Goal: Task Accomplishment & Management: Manage account settings

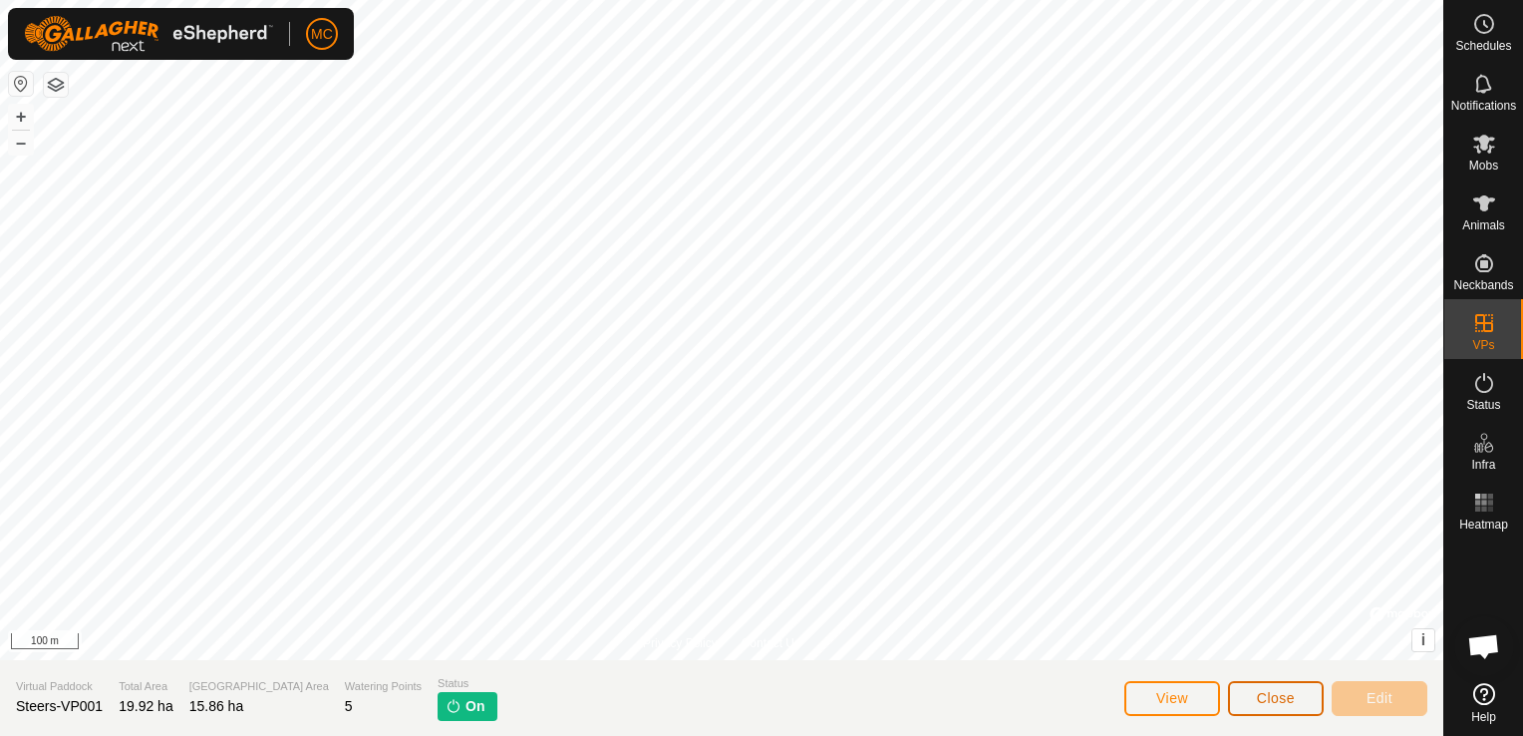
click at [1290, 697] on span "Close" at bounding box center [1276, 698] width 38 height 16
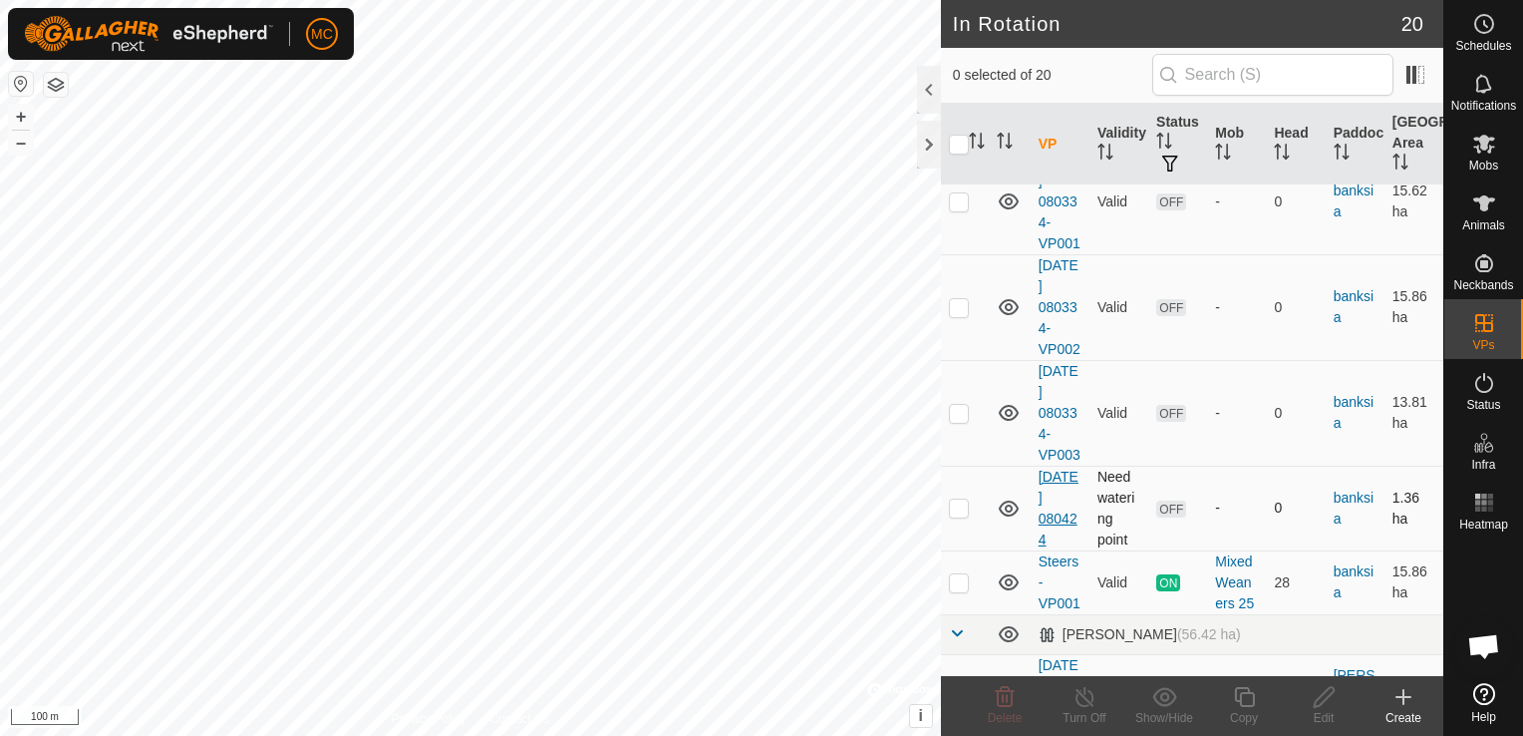
scroll to position [997, 0]
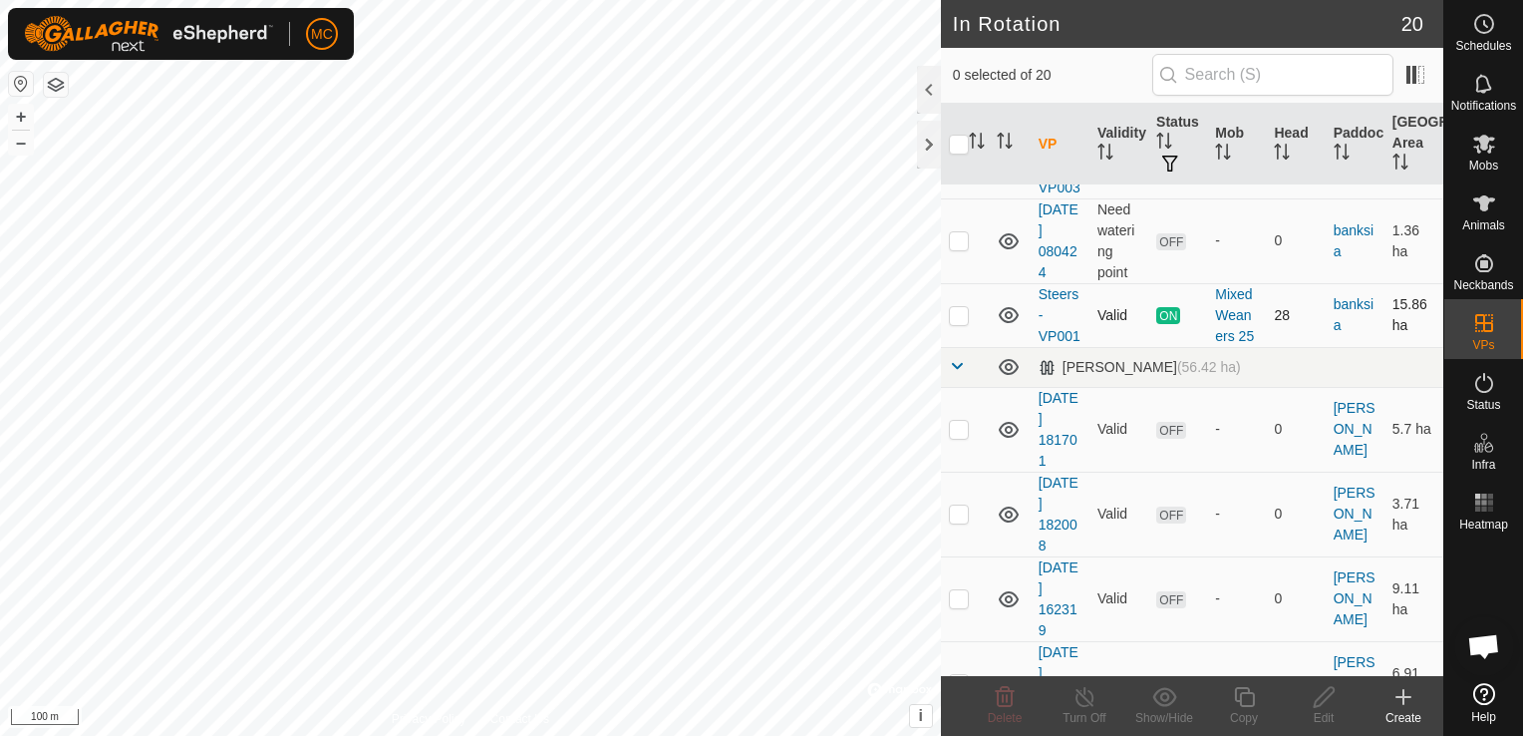
click at [954, 323] on p-checkbox at bounding box center [959, 315] width 20 height 16
checkbox input "true"
click at [1248, 700] on icon at bounding box center [1244, 697] width 25 height 24
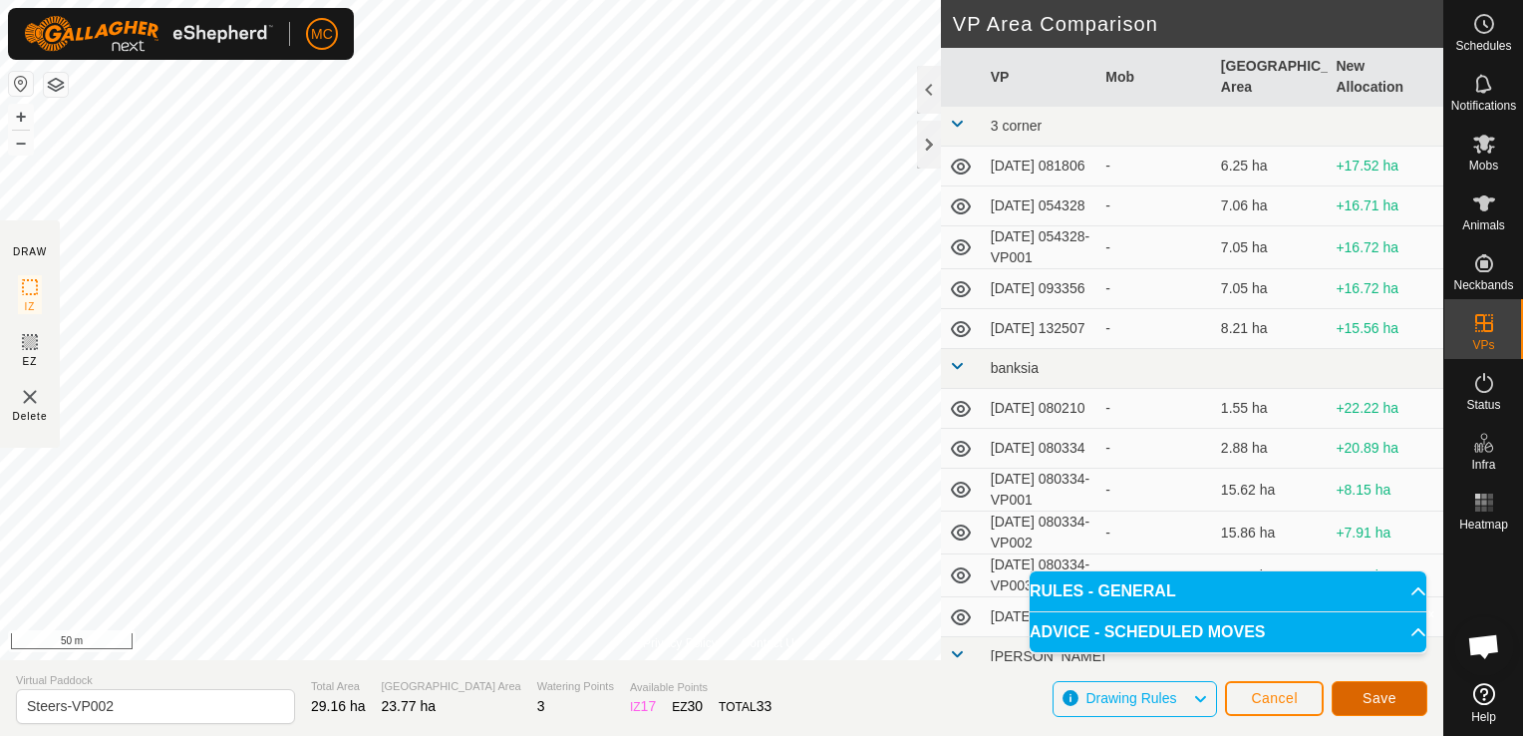
click at [1383, 690] on span "Save" at bounding box center [1379, 698] width 34 height 16
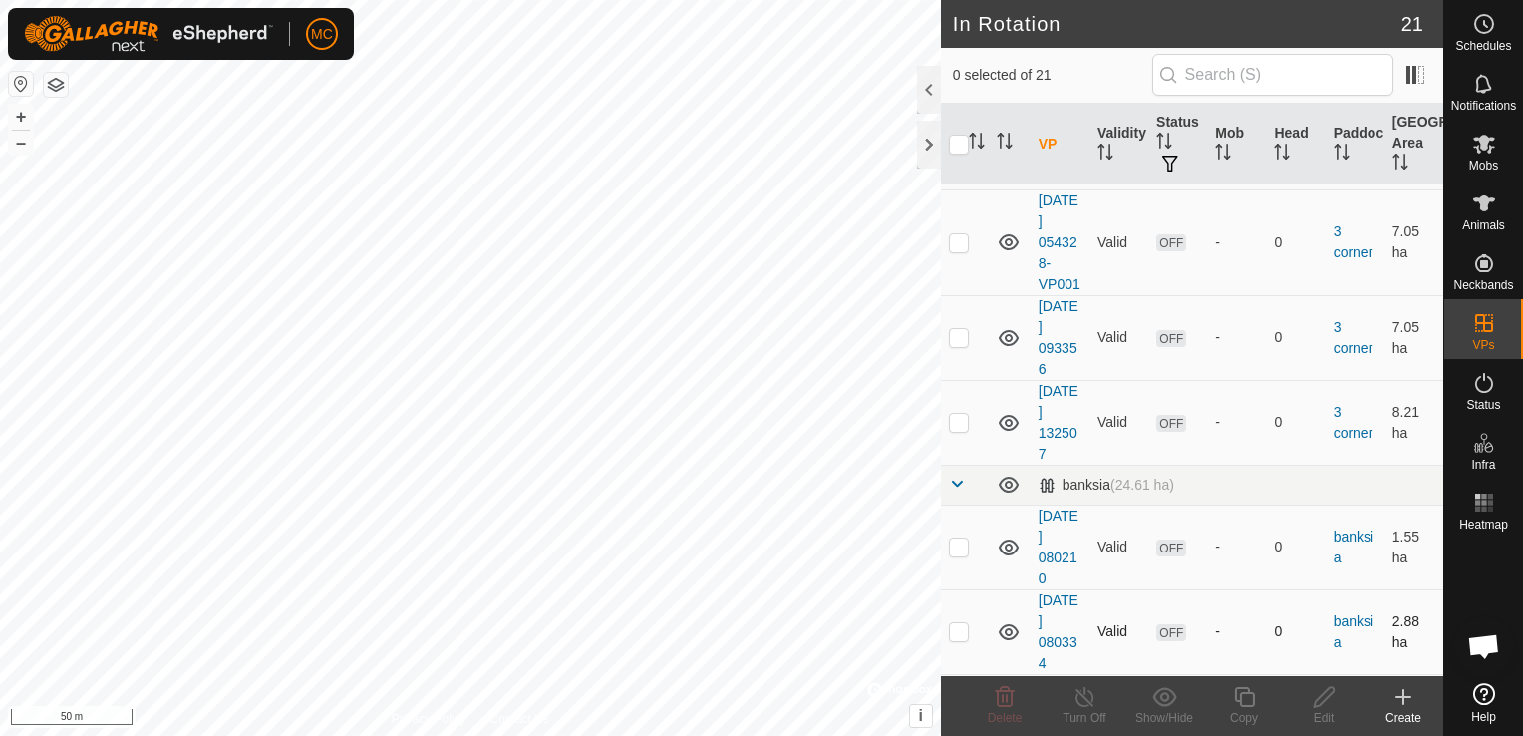
scroll to position [100, 0]
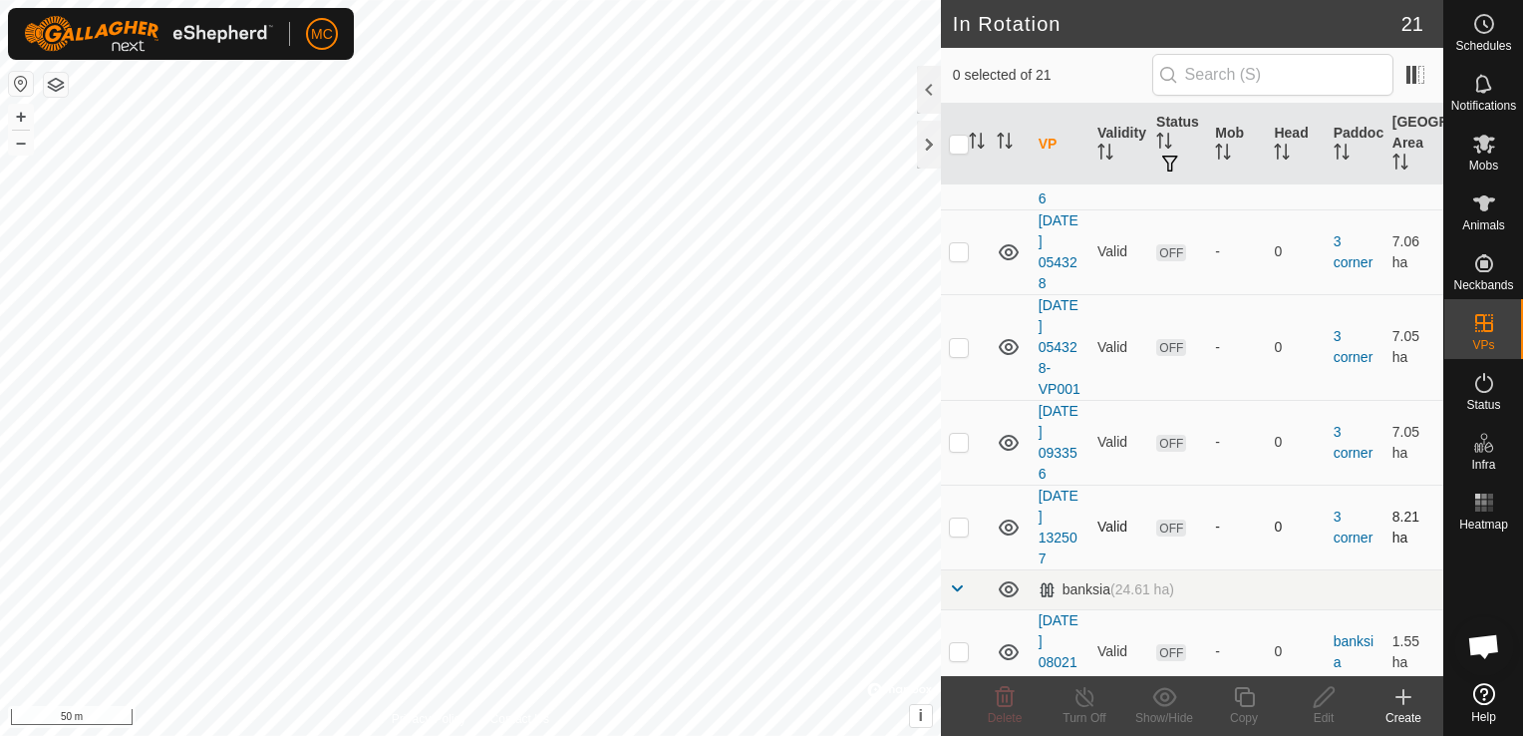
click at [951, 534] on p-checkbox at bounding box center [959, 526] width 20 height 16
checkbox input "true"
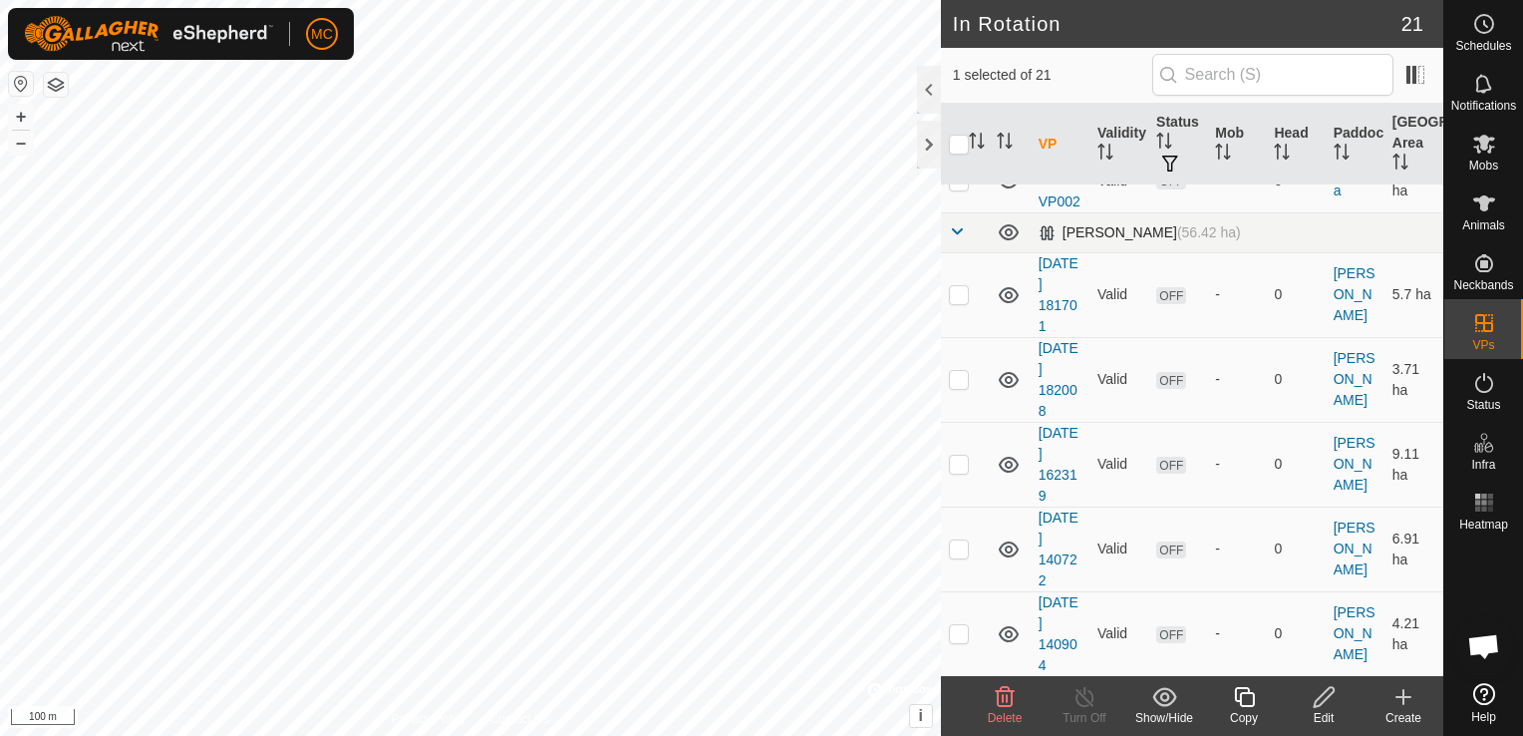
scroll to position [1196, 0]
click at [956, 187] on p-checkbox at bounding box center [959, 179] width 20 height 16
checkbox input "true"
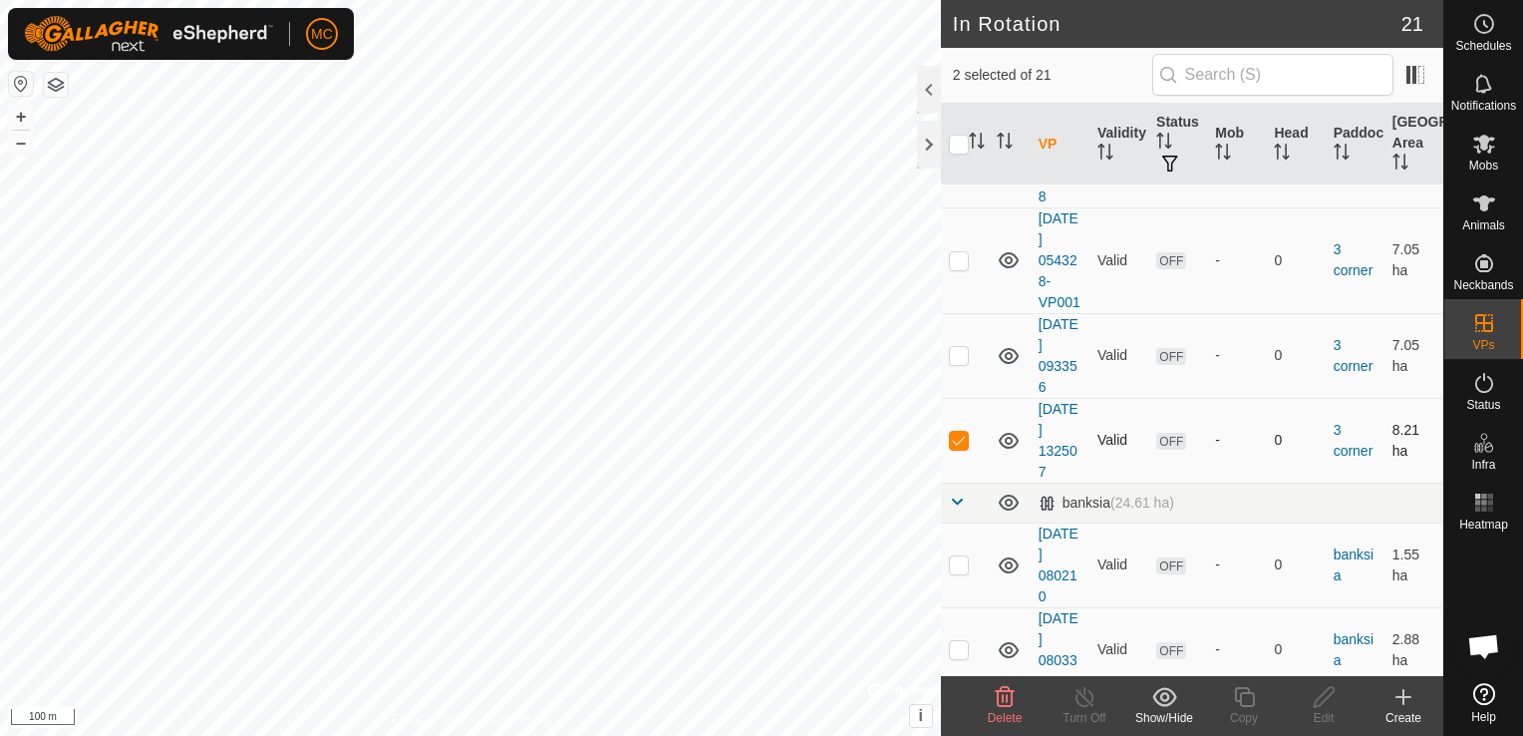
scroll to position [199, 0]
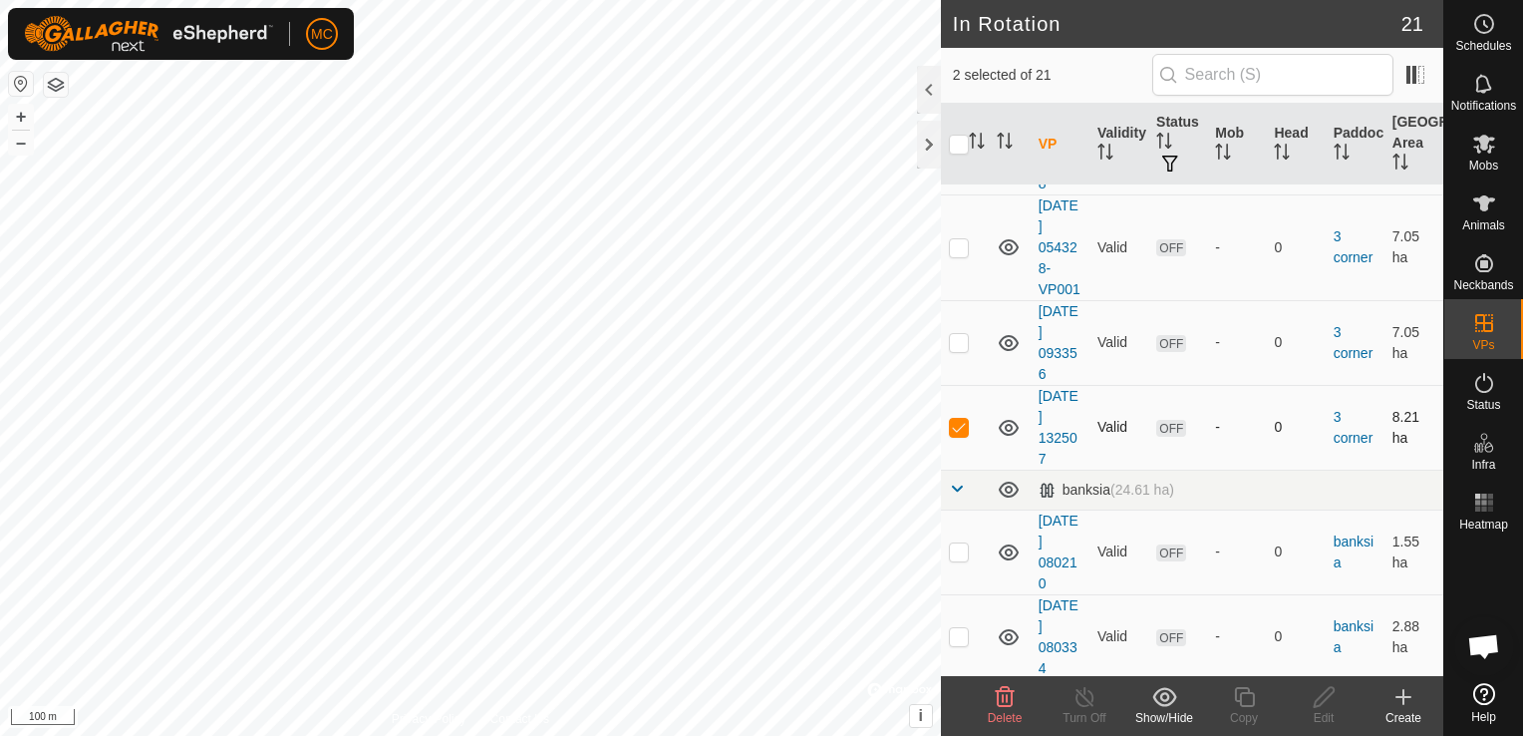
click at [955, 435] on p-checkbox at bounding box center [959, 427] width 20 height 16
checkbox input "false"
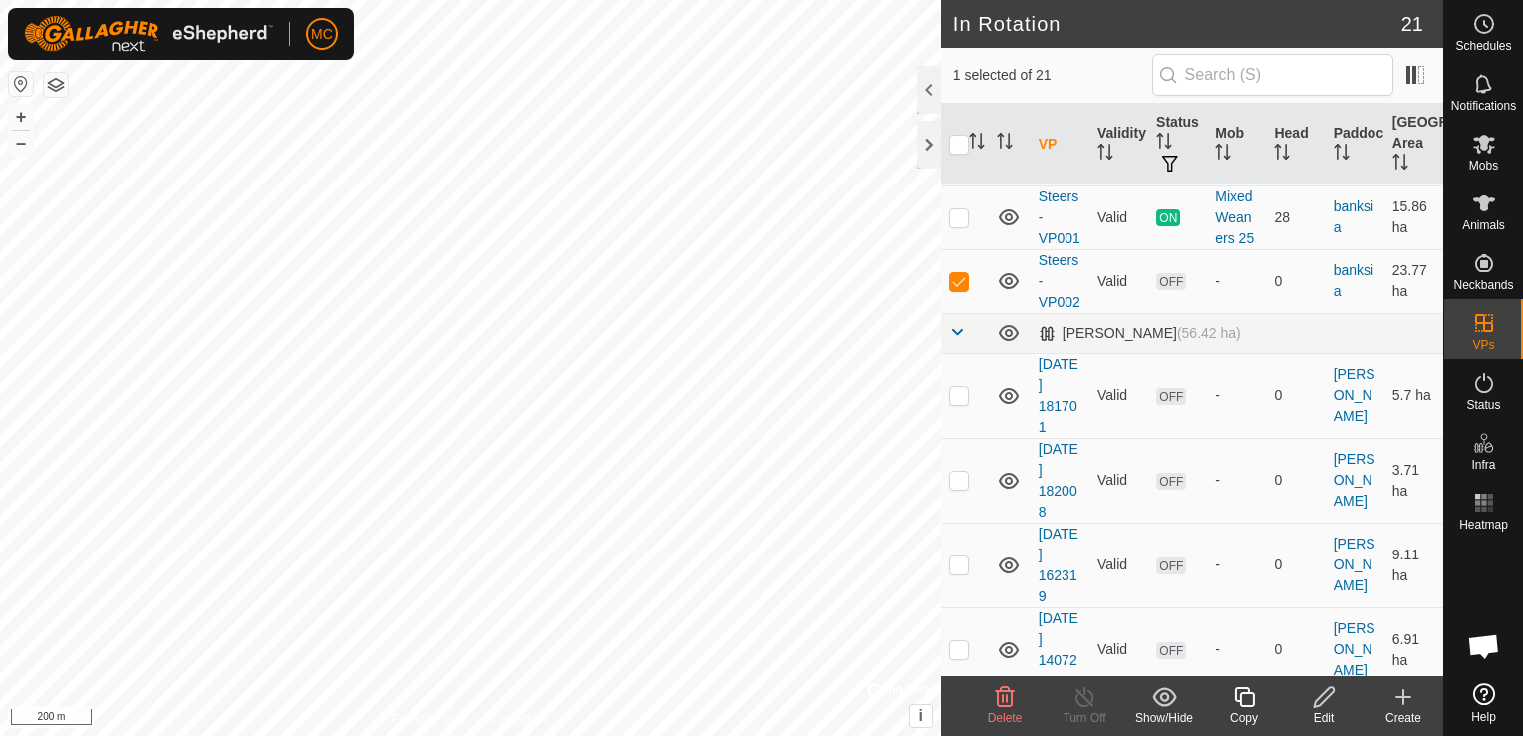
scroll to position [1096, 0]
click at [1167, 288] on span "OFF" at bounding box center [1171, 279] width 30 height 17
click at [1168, 288] on span "OFF" at bounding box center [1171, 279] width 30 height 17
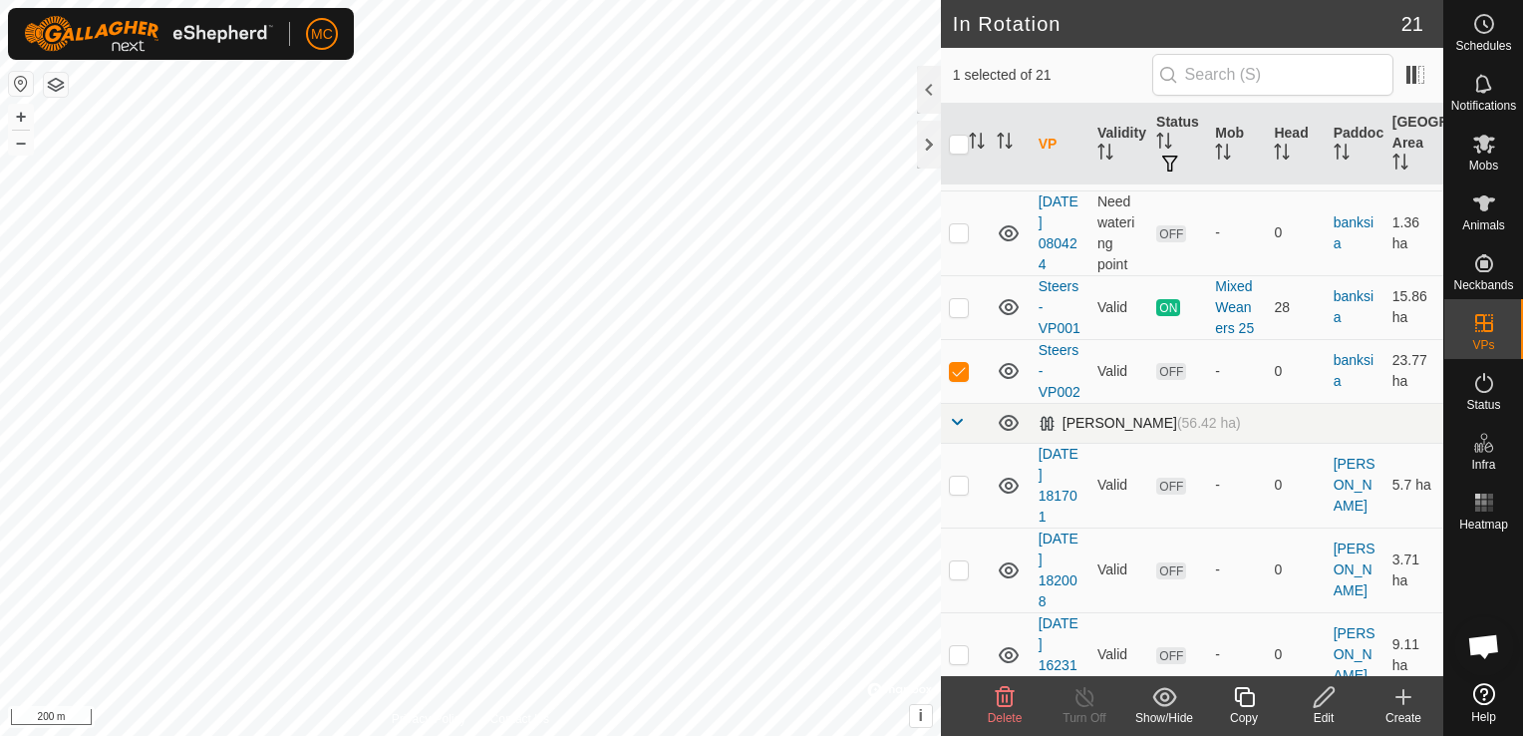
scroll to position [997, 0]
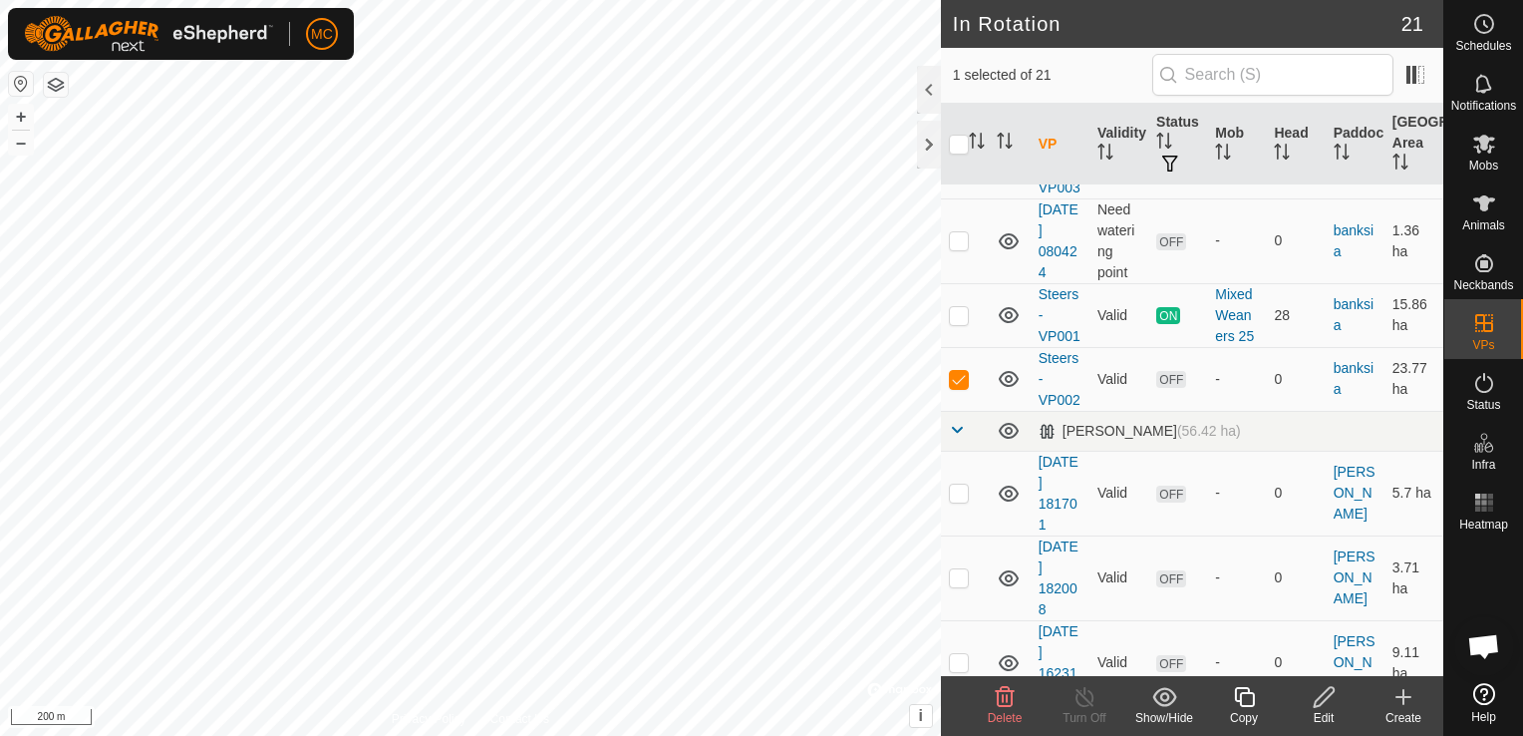
checkbox input "true"
checkbox input "false"
checkbox input "true"
click at [1483, 151] on icon at bounding box center [1484, 144] width 24 height 24
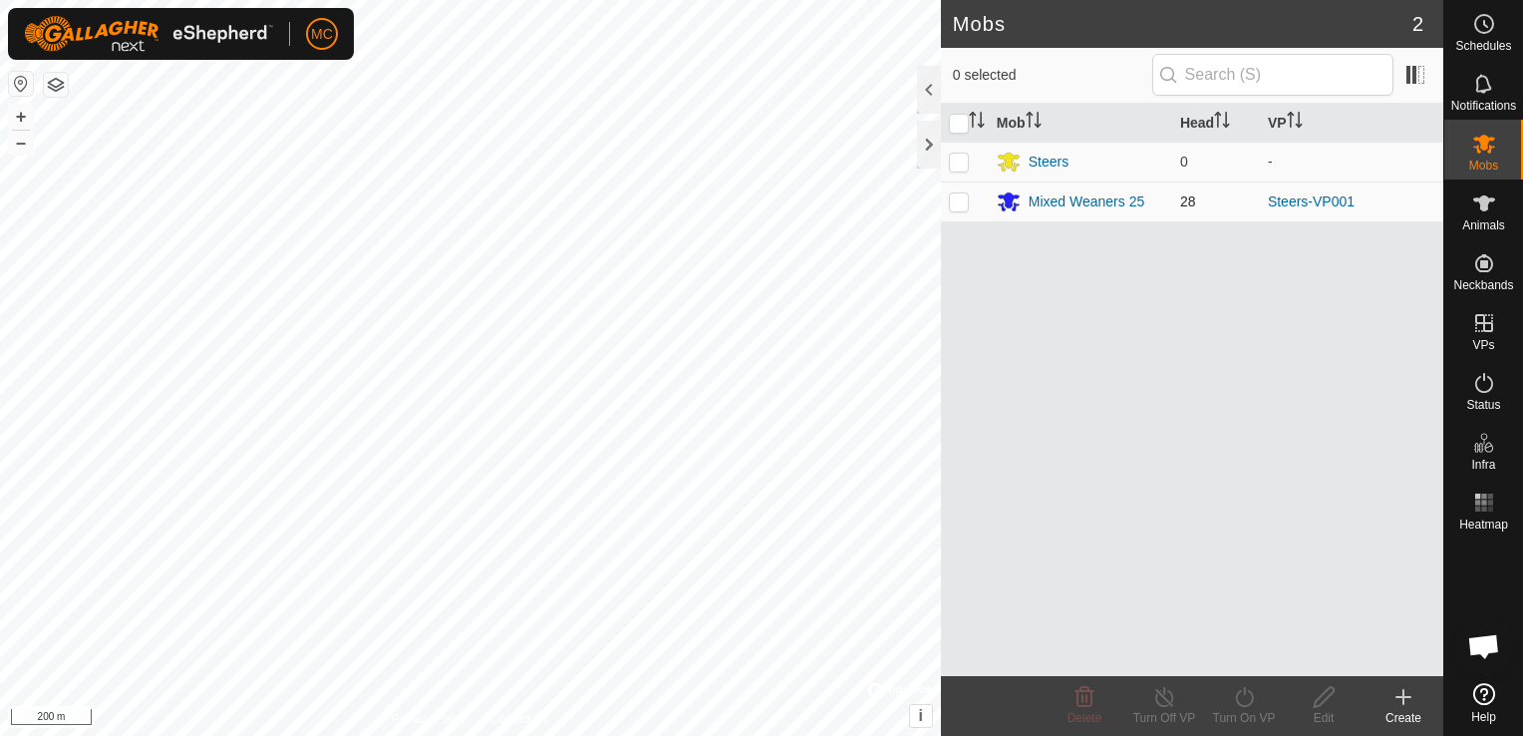
click at [959, 203] on p-checkbox at bounding box center [959, 201] width 20 height 16
checkbox input "true"
click at [1051, 203] on div "Mixed Weaners 25" at bounding box center [1087, 201] width 116 height 21
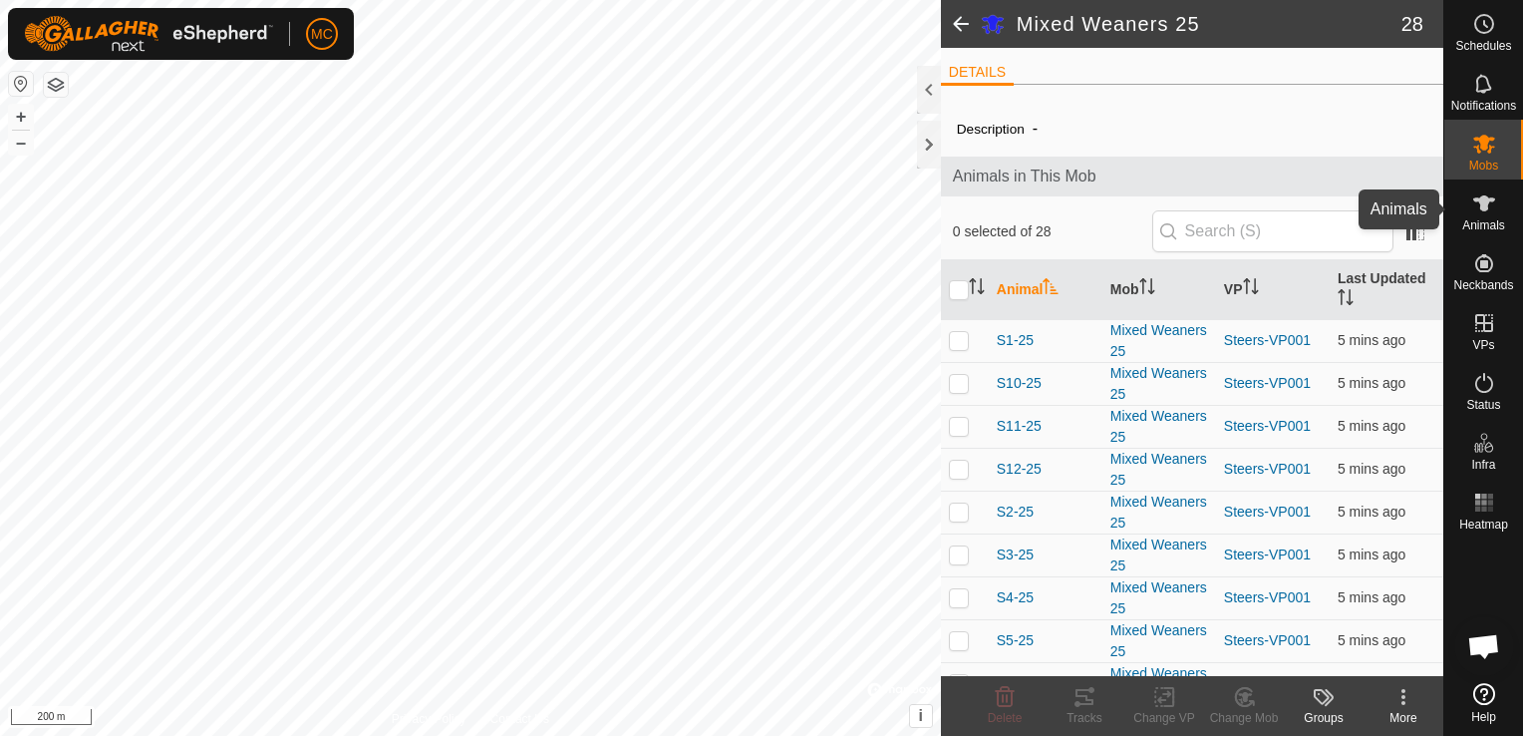
click at [1491, 208] on icon at bounding box center [1484, 203] width 24 height 24
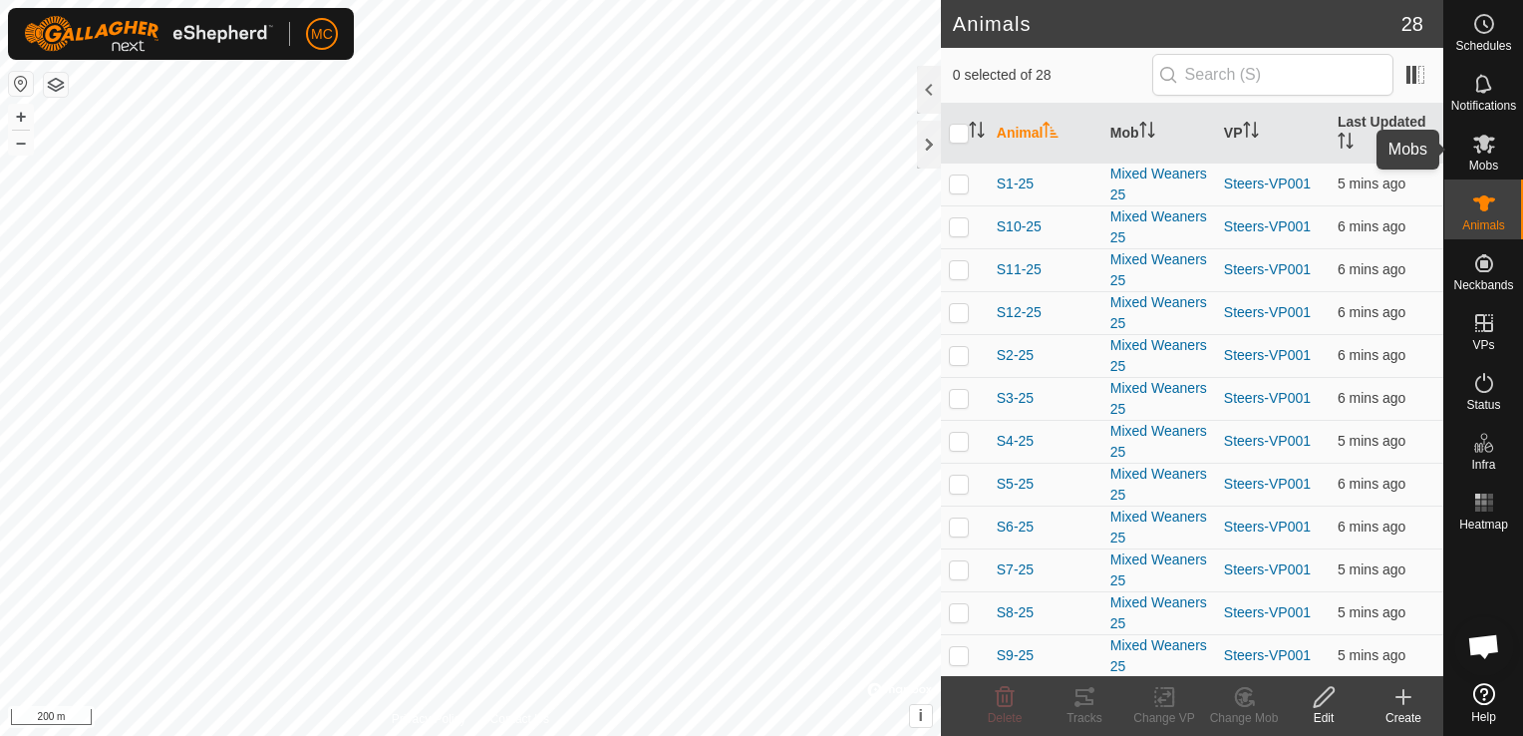
click at [1482, 151] on icon at bounding box center [1484, 144] width 24 height 24
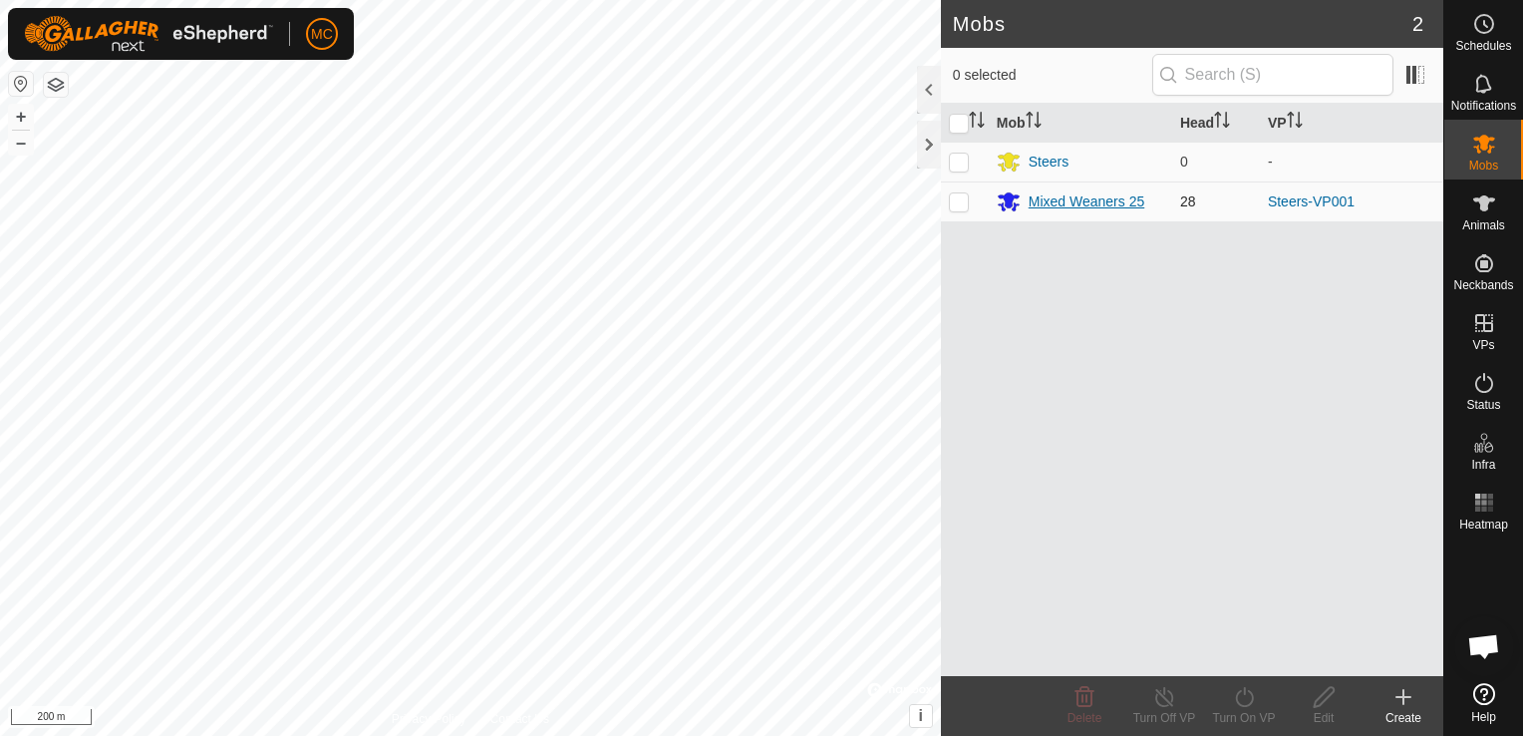
click at [1113, 205] on div "Mixed Weaners 25" at bounding box center [1087, 201] width 116 height 21
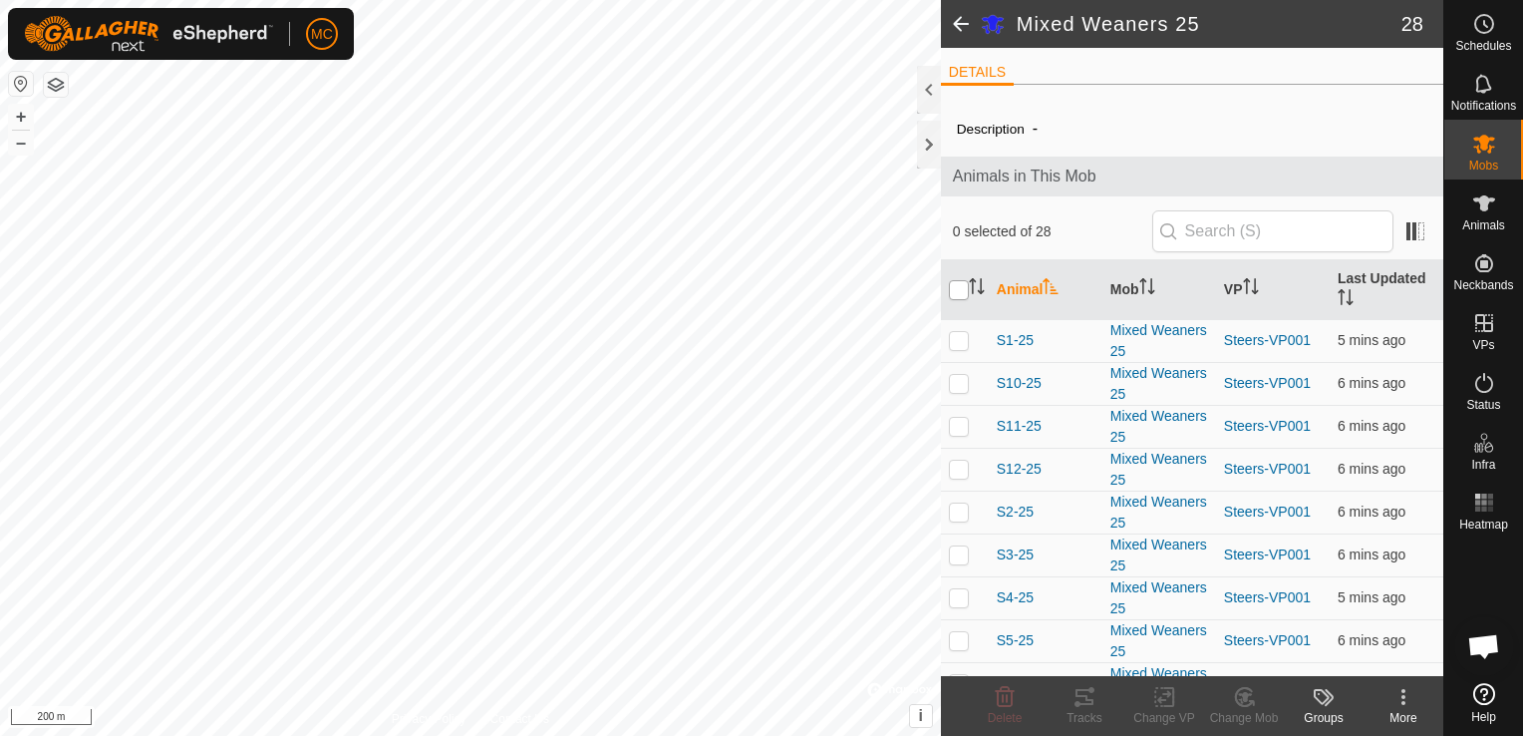
click at [960, 292] on input "checkbox" at bounding box center [959, 290] width 20 height 20
checkbox input "true"
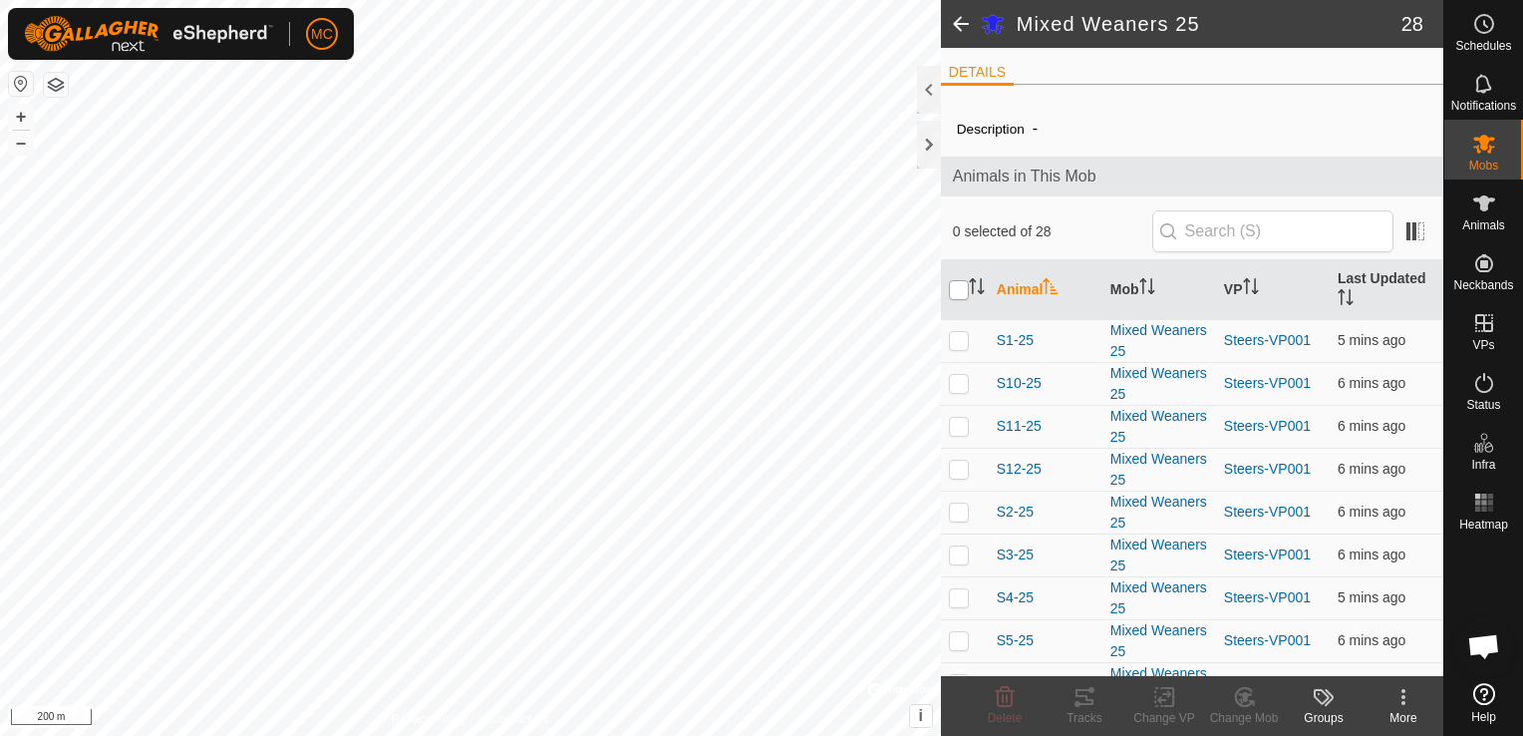
checkbox input "true"
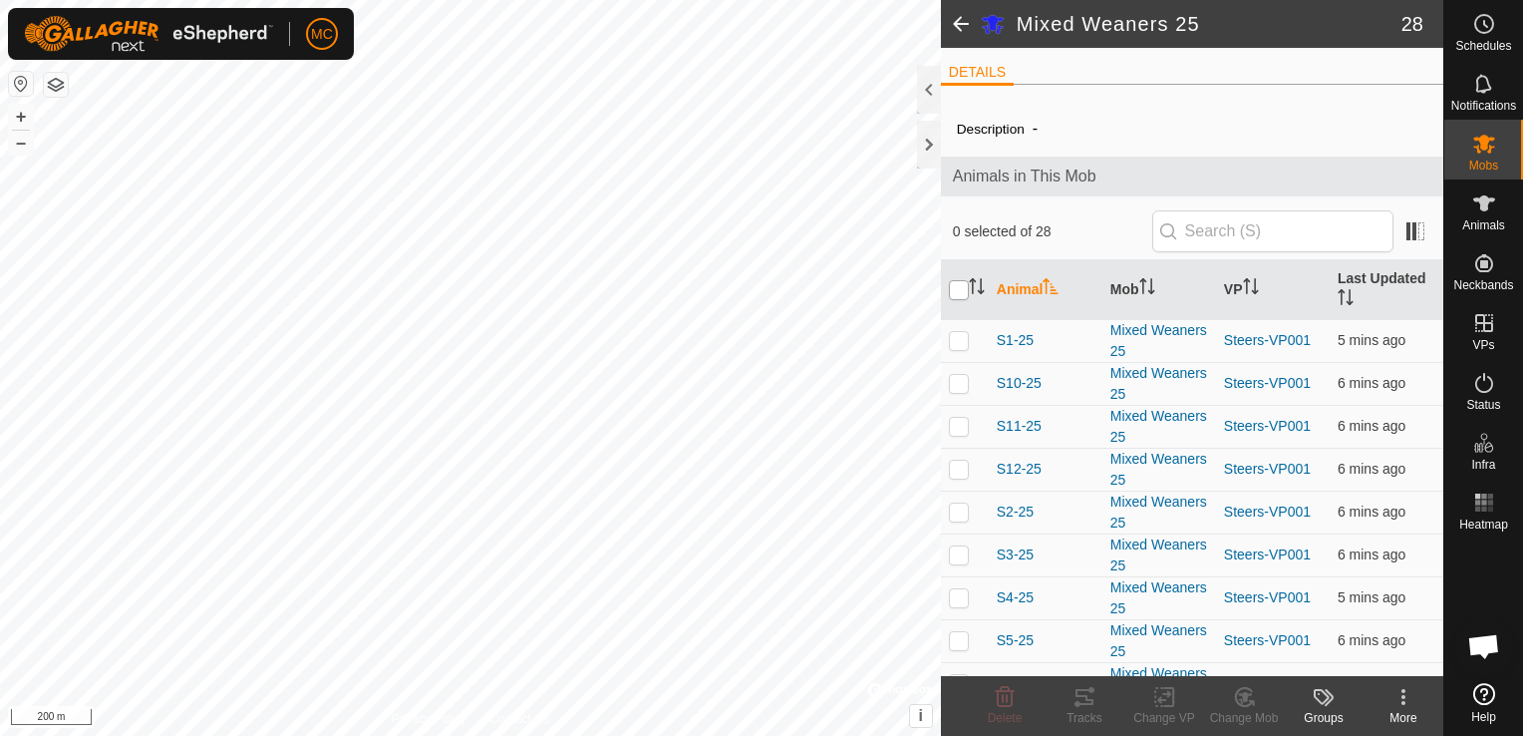
checkbox input "true"
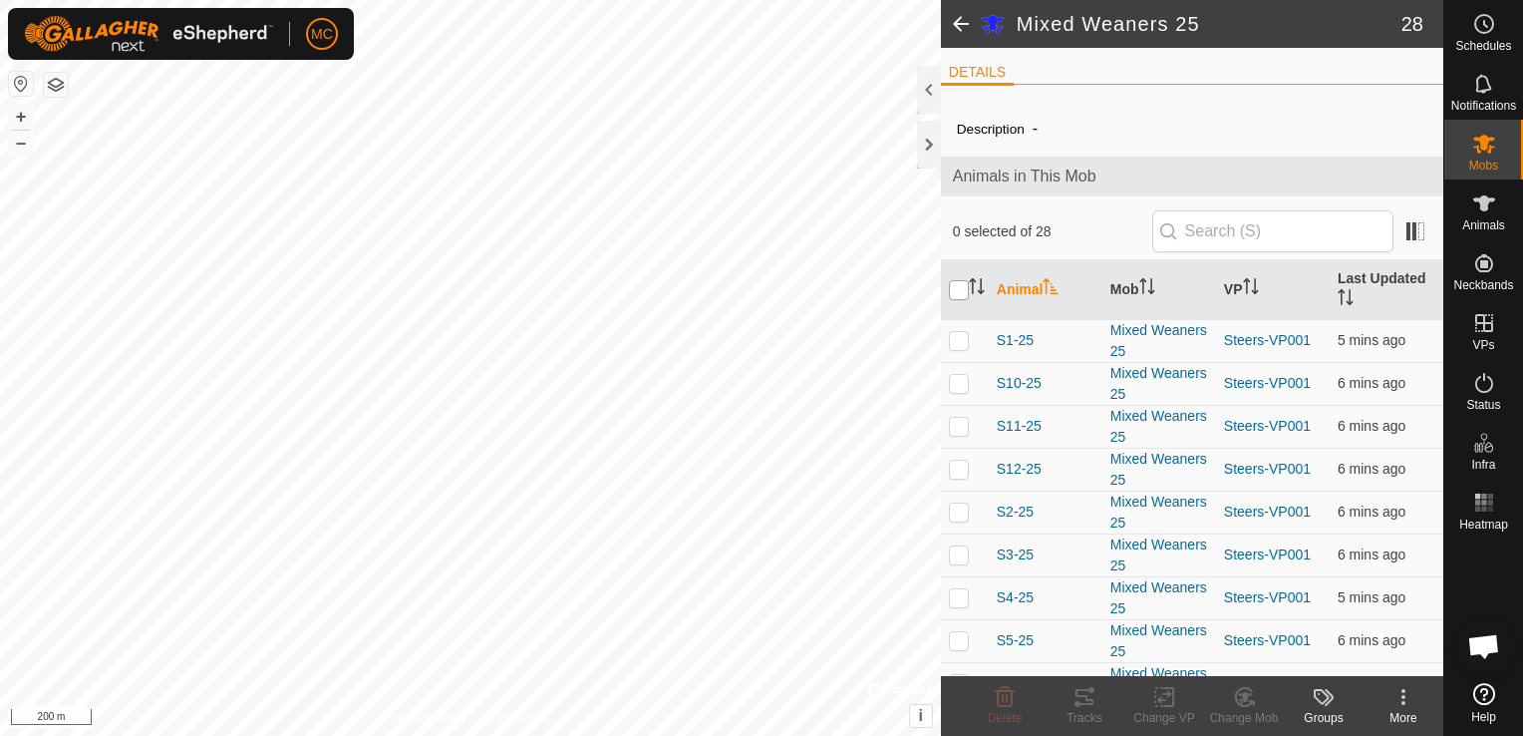
checkbox input "true"
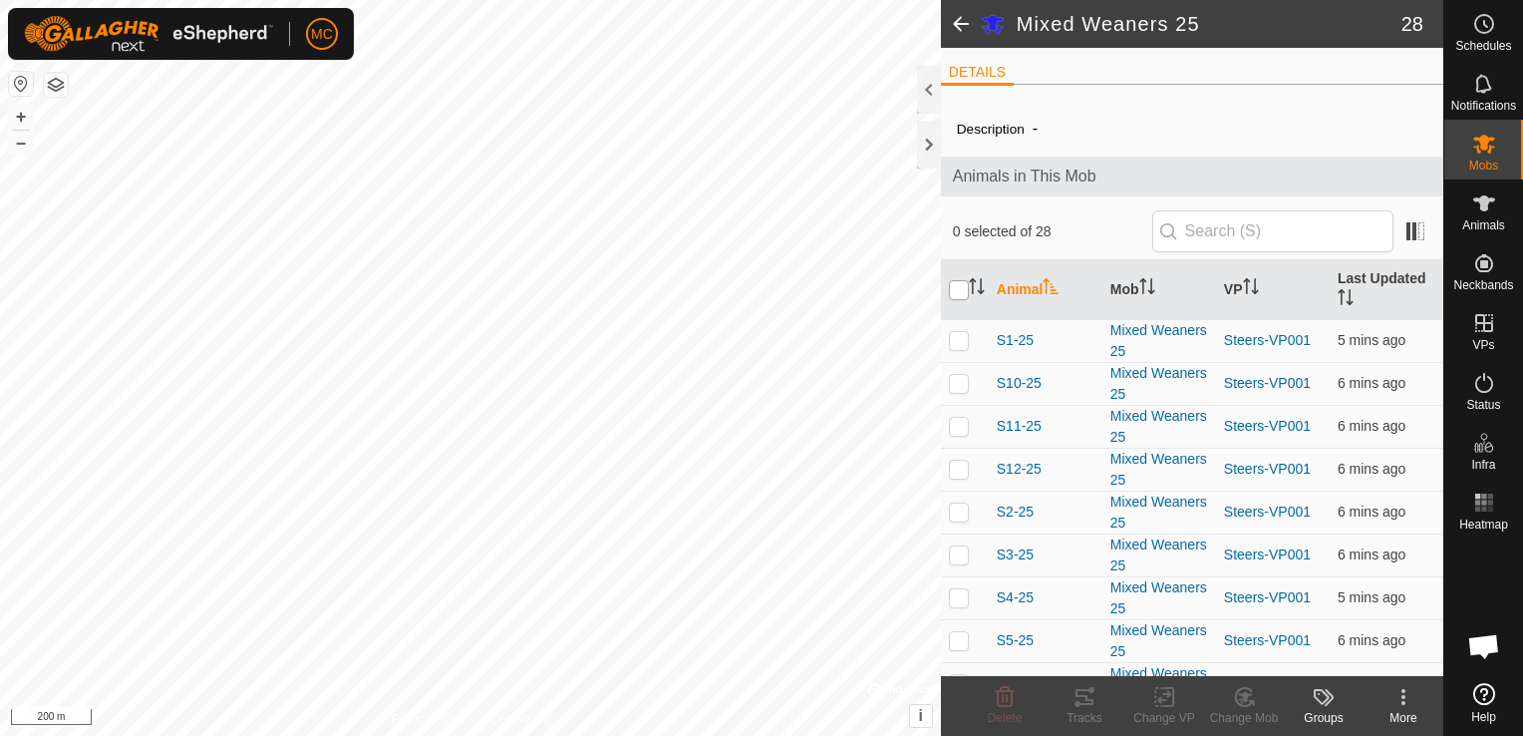
checkbox input "true"
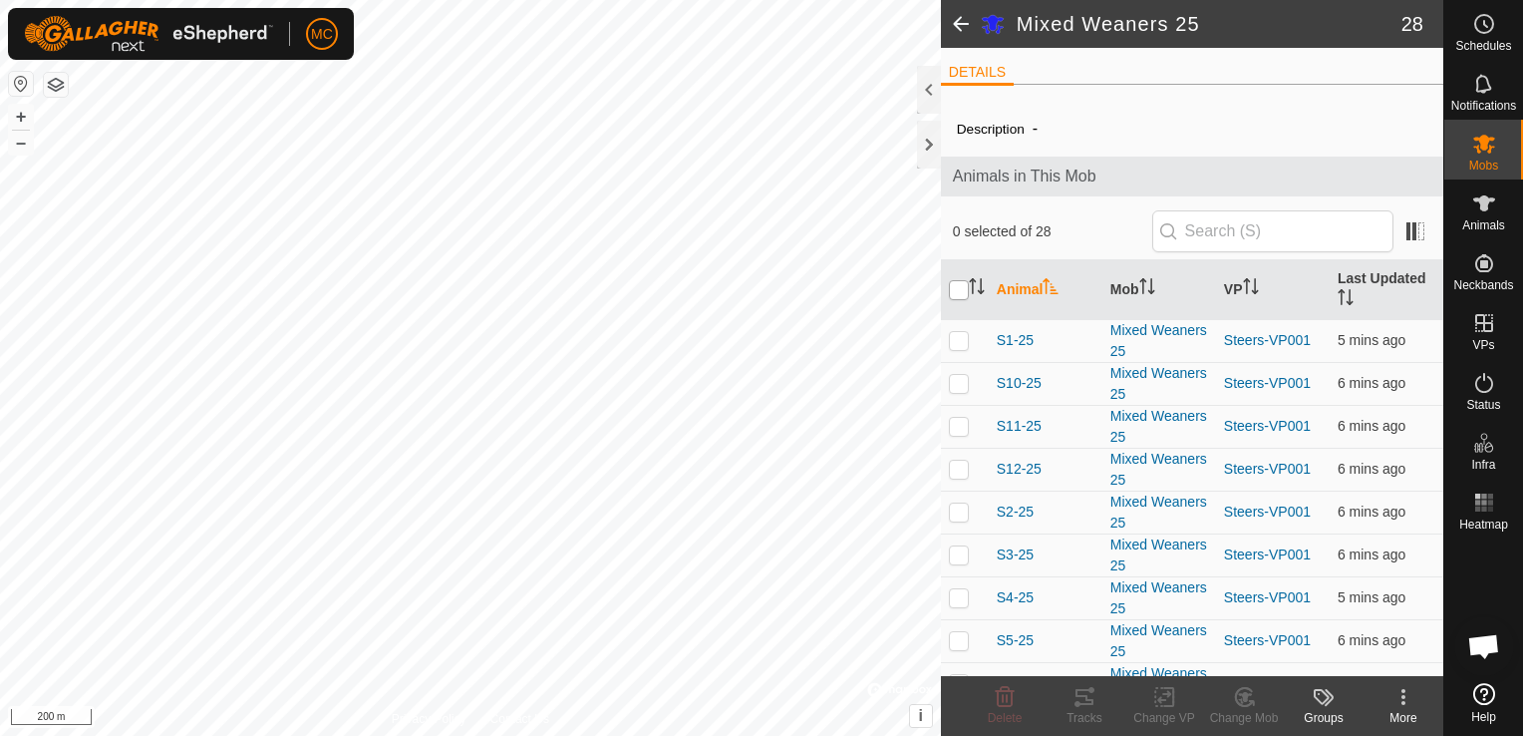
checkbox input "true"
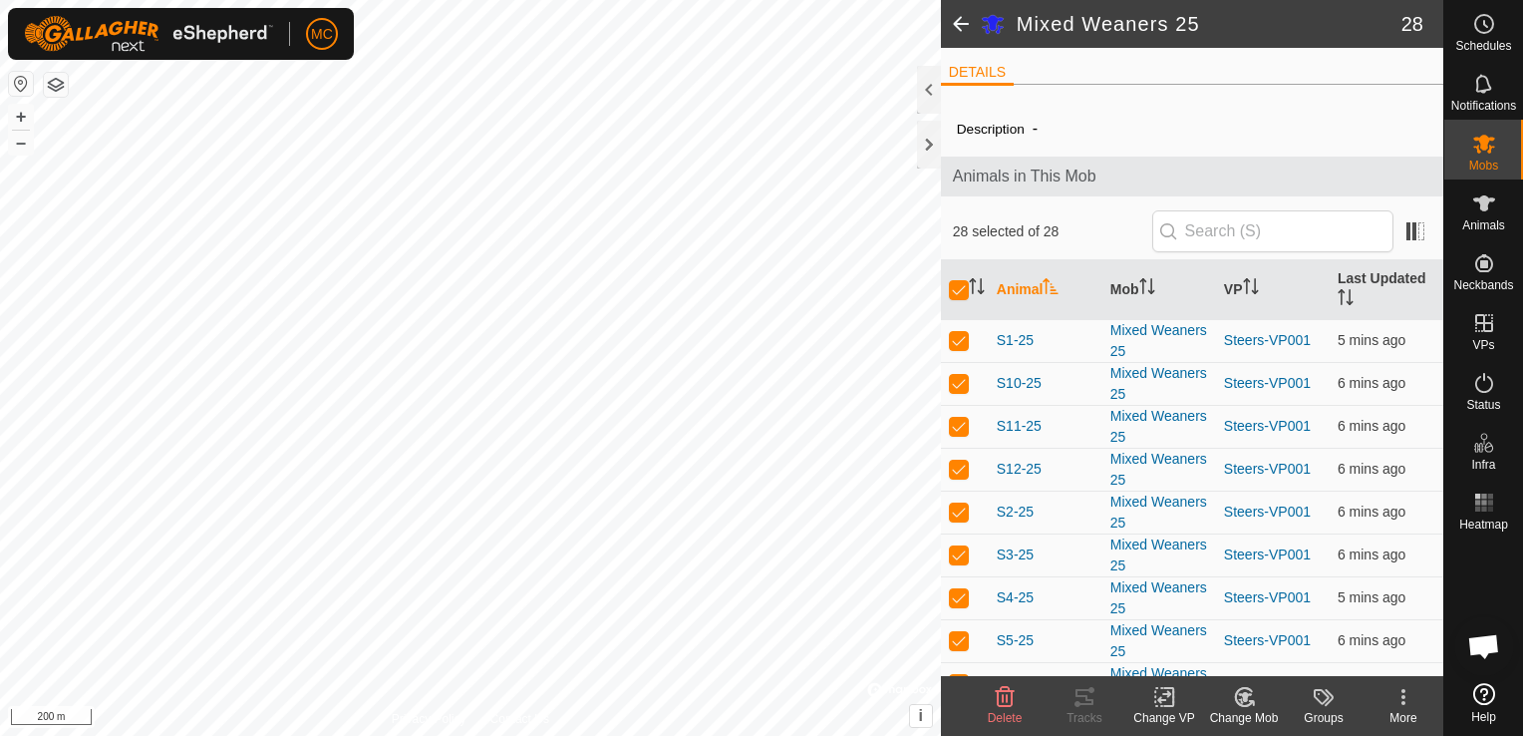
click at [1169, 709] on div "Change VP" at bounding box center [1164, 718] width 80 height 18
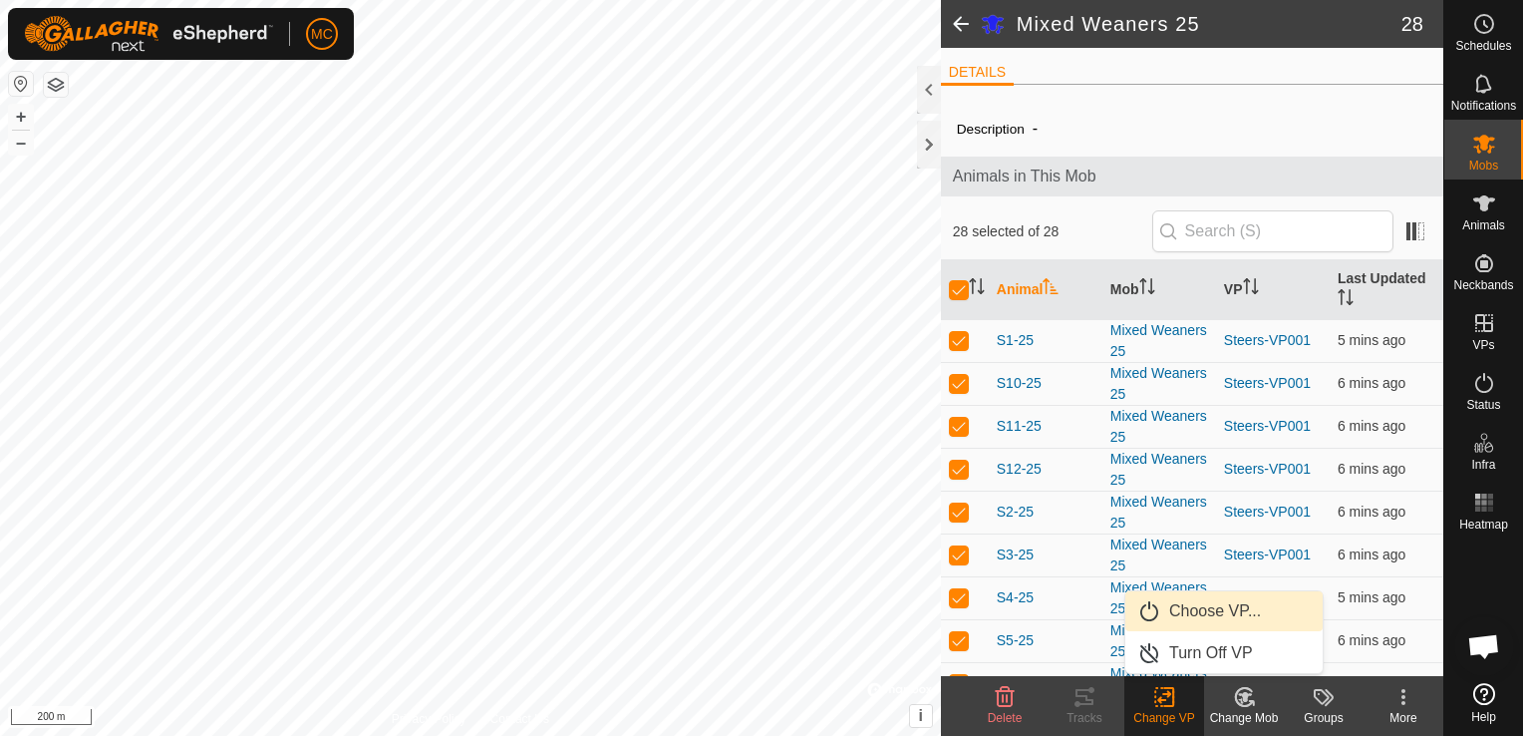
click at [1206, 616] on link "Choose VP..." at bounding box center [1223, 611] width 197 height 40
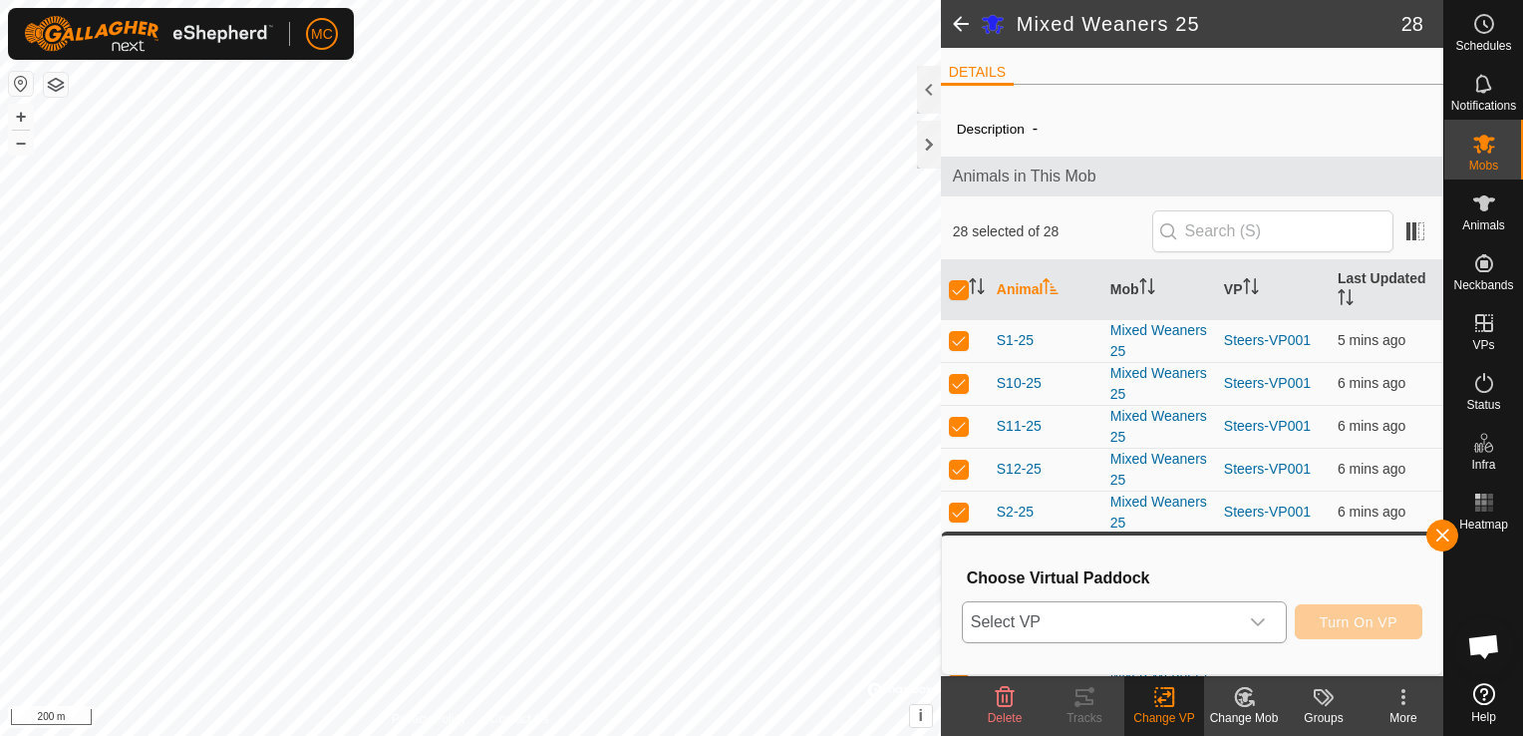
click at [1265, 623] on icon "dropdown trigger" at bounding box center [1258, 622] width 16 height 16
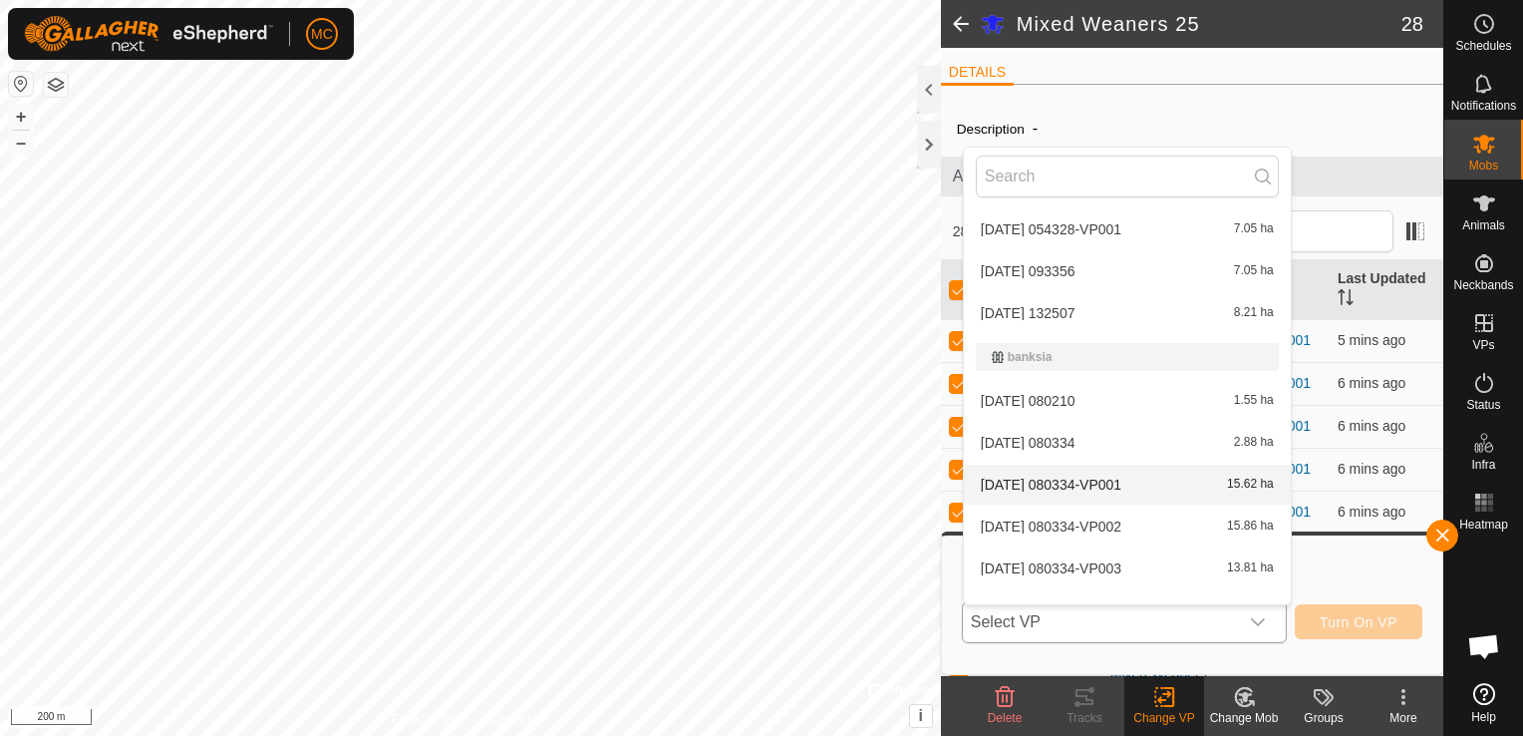
scroll to position [225, 0]
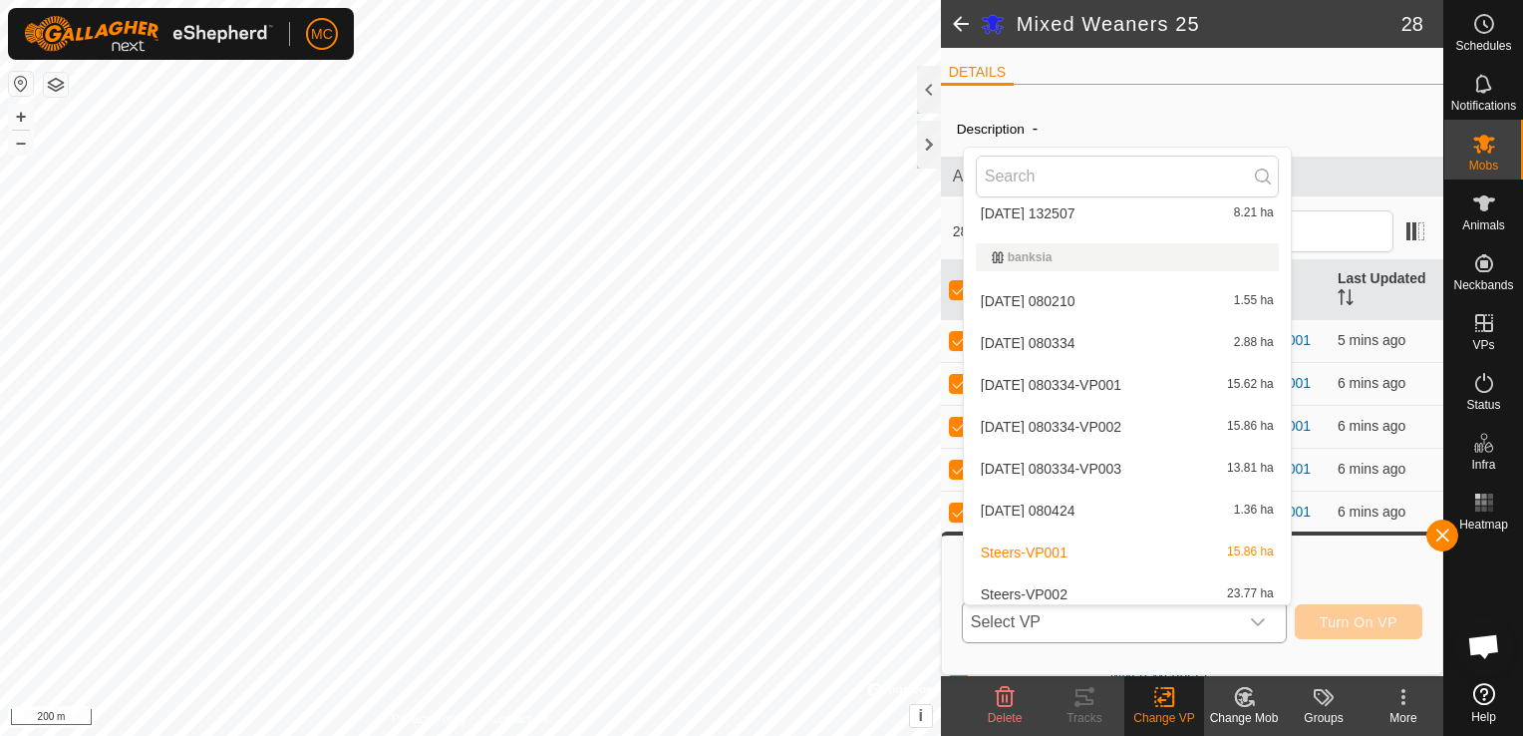
click at [1077, 429] on li "2025-08-02 080334-VP002 15.86 ha" at bounding box center [1127, 427] width 327 height 40
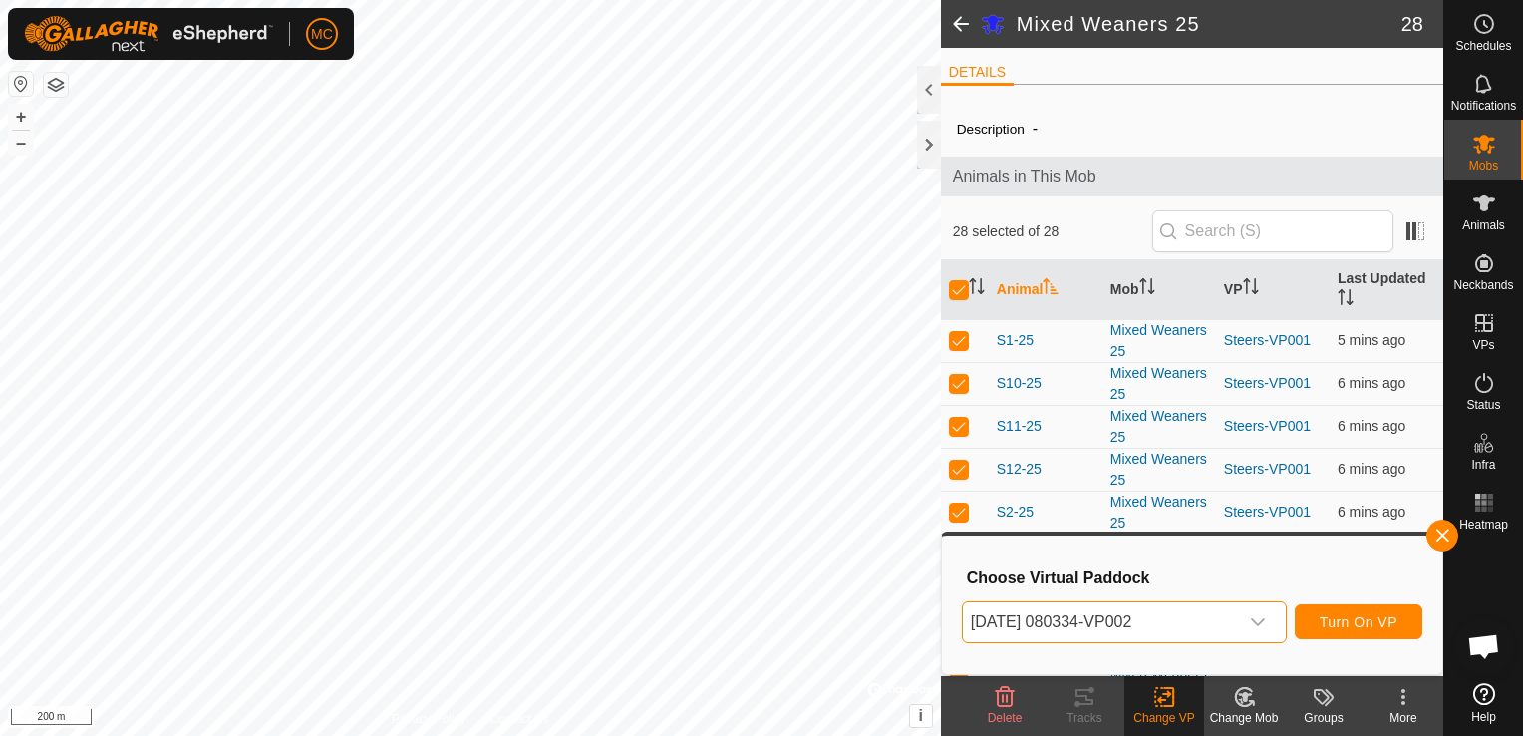
click at [1264, 618] on icon "dropdown trigger" at bounding box center [1258, 622] width 16 height 16
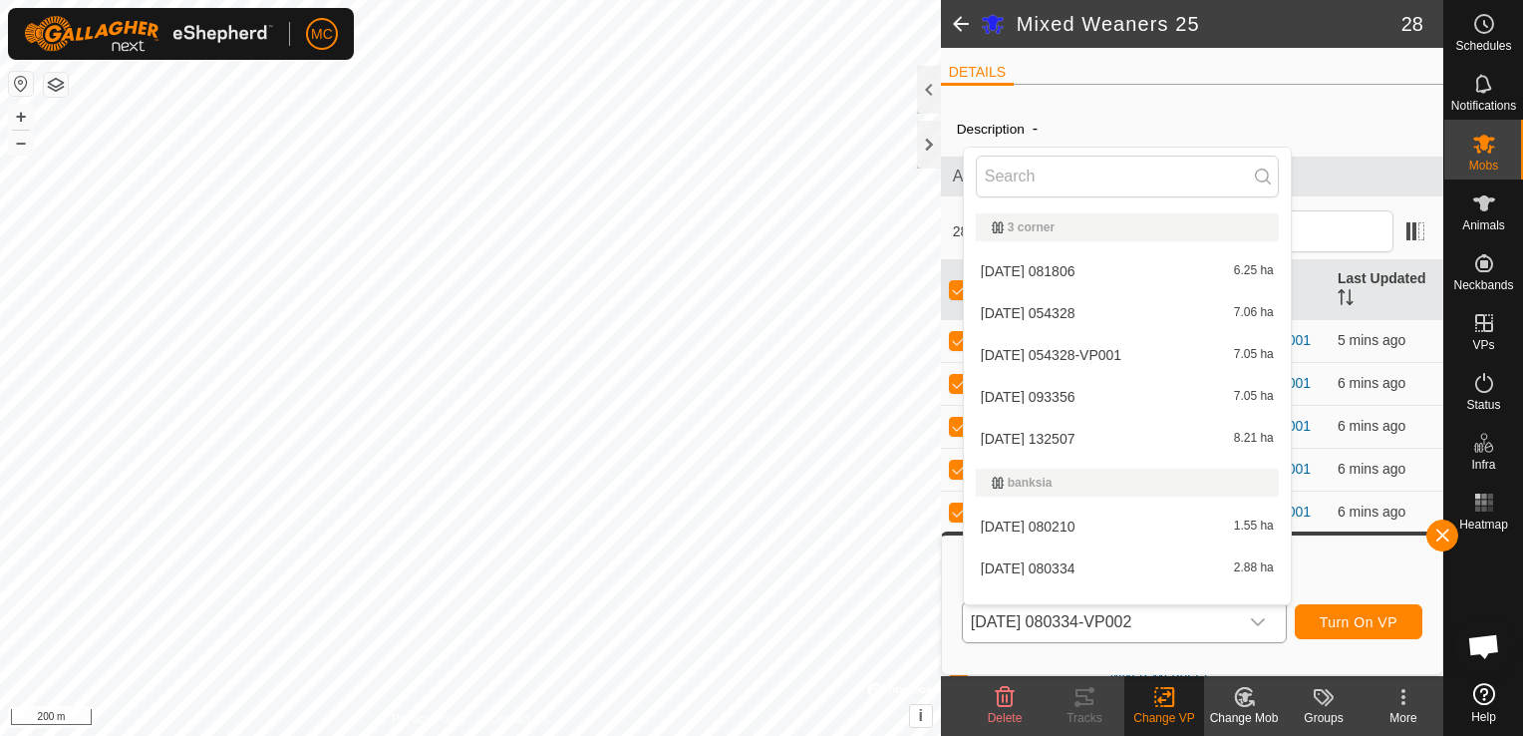
scroll to position [68, 0]
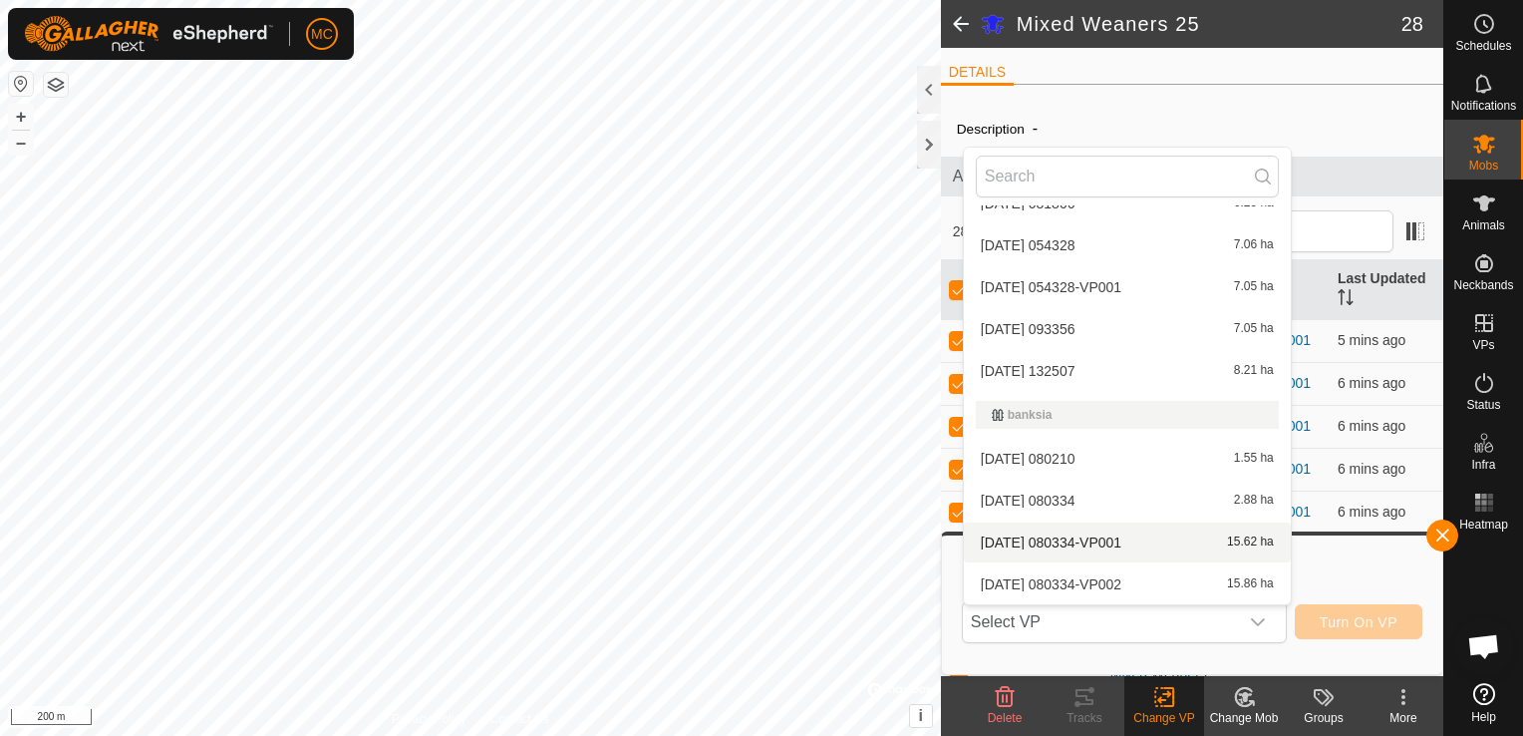
click at [1148, 544] on li "2025-08-02 080334-VP001 15.62 ha" at bounding box center [1127, 542] width 327 height 40
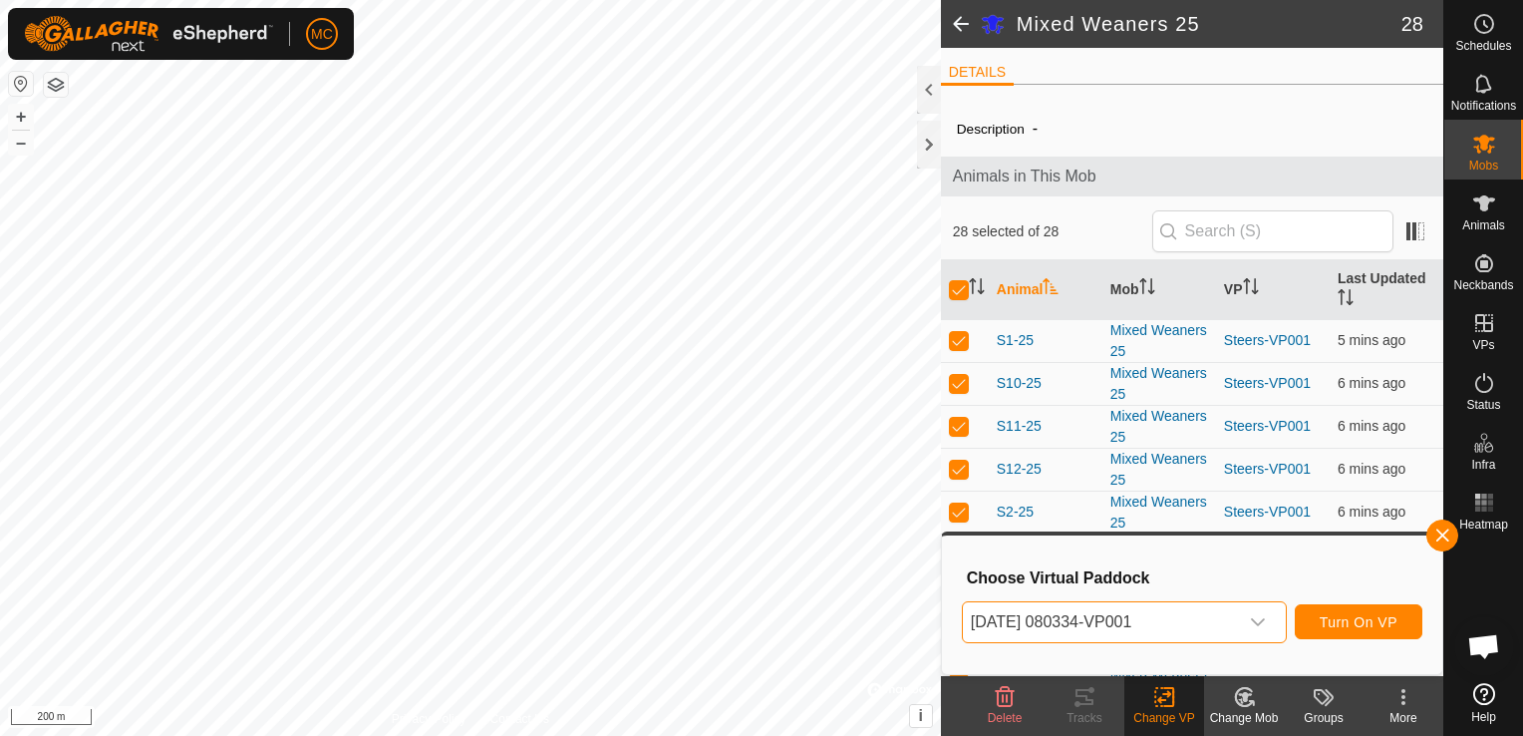
click at [1272, 622] on div "dropdown trigger" at bounding box center [1258, 622] width 40 height 40
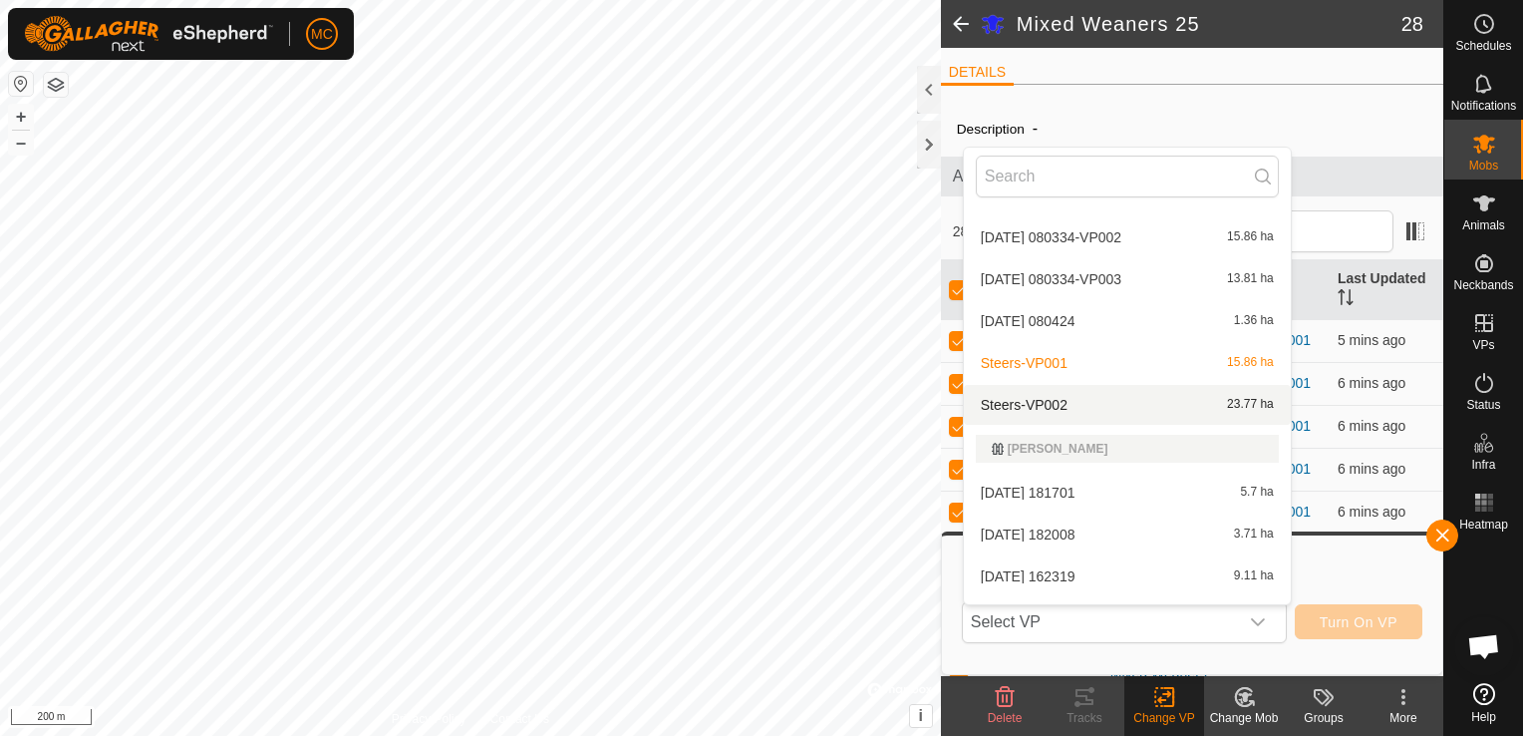
scroll to position [425, 0]
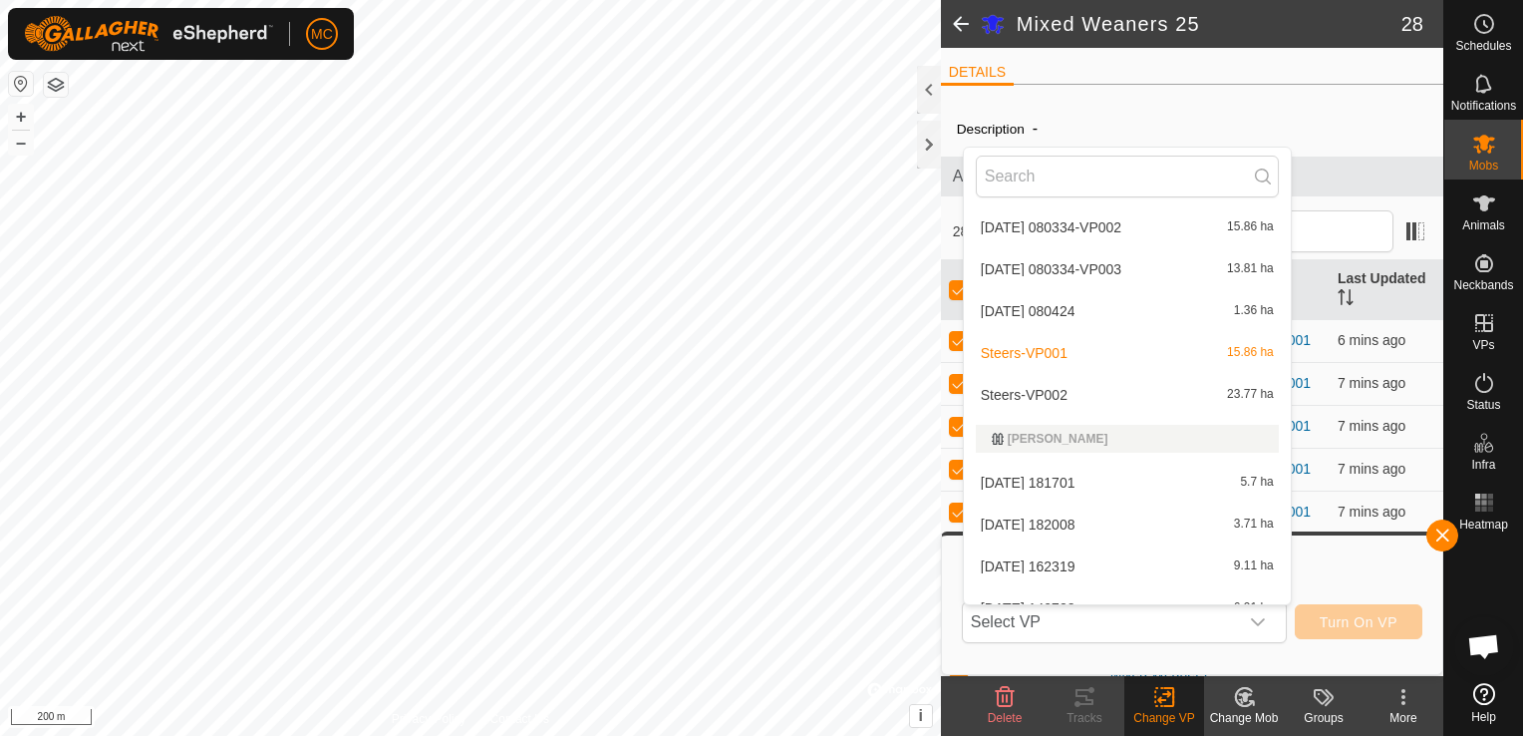
click at [1059, 393] on li "Steers-VP002 23.77 ha" at bounding box center [1127, 395] width 327 height 40
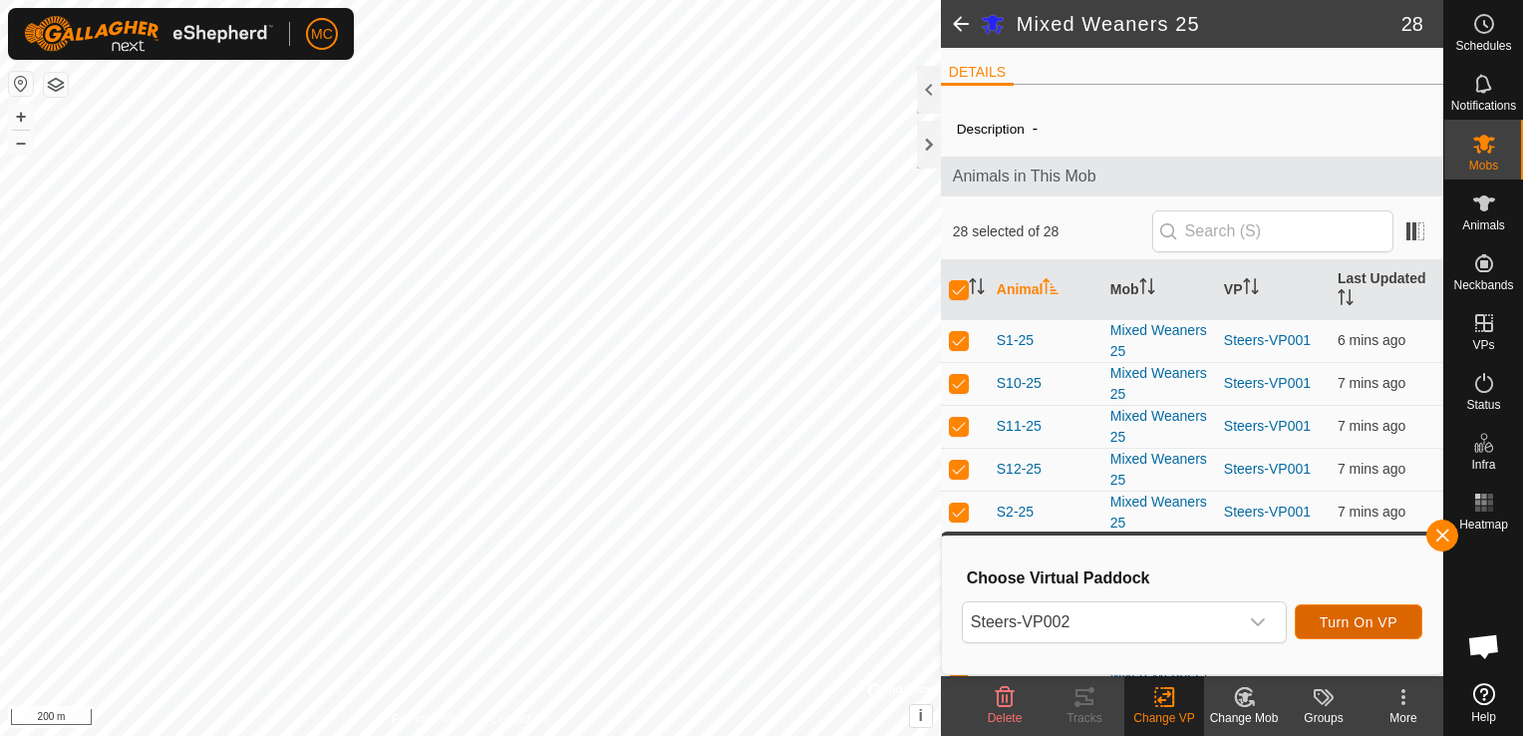
click at [1340, 618] on span "Turn On VP" at bounding box center [1359, 622] width 78 height 16
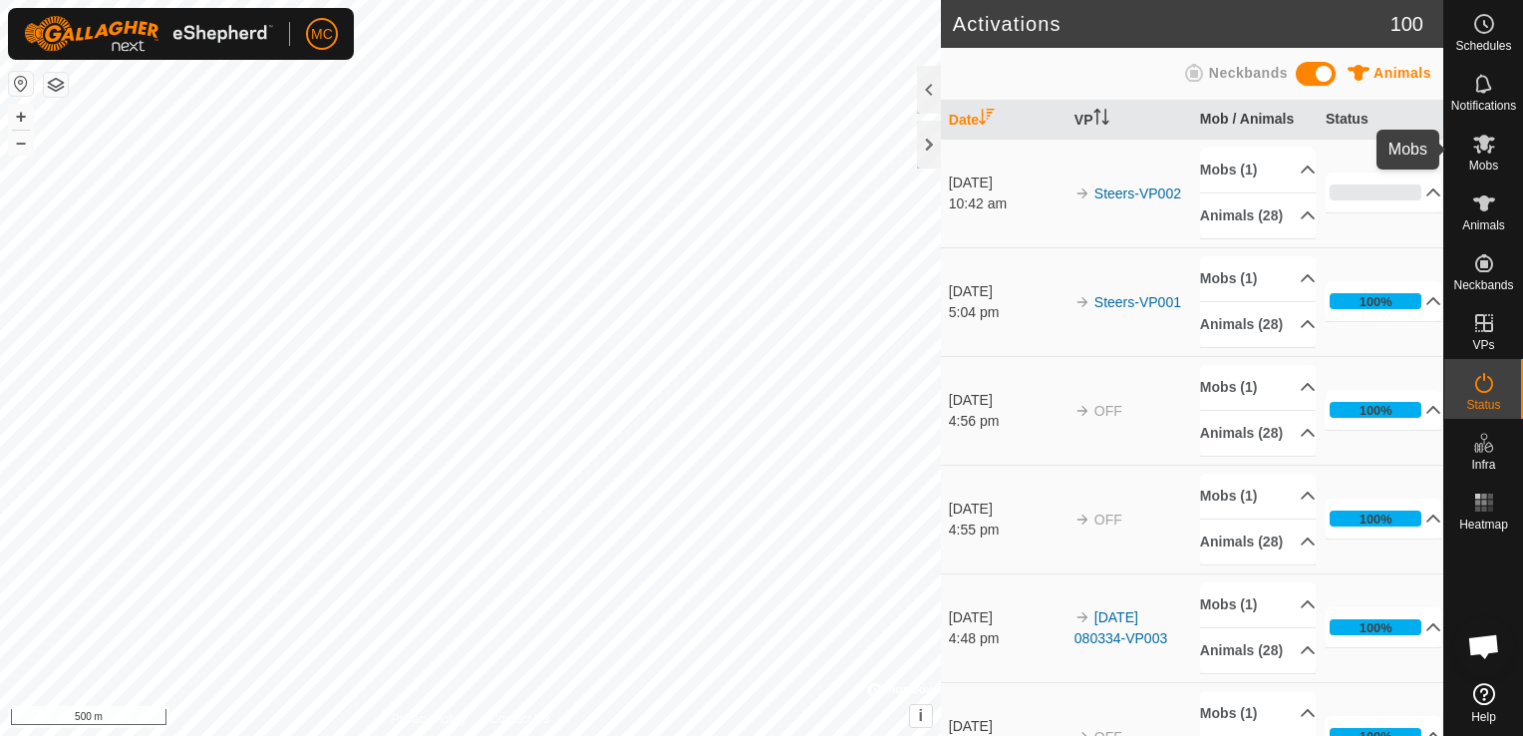
click at [1485, 159] on span "Mobs" at bounding box center [1483, 165] width 29 height 12
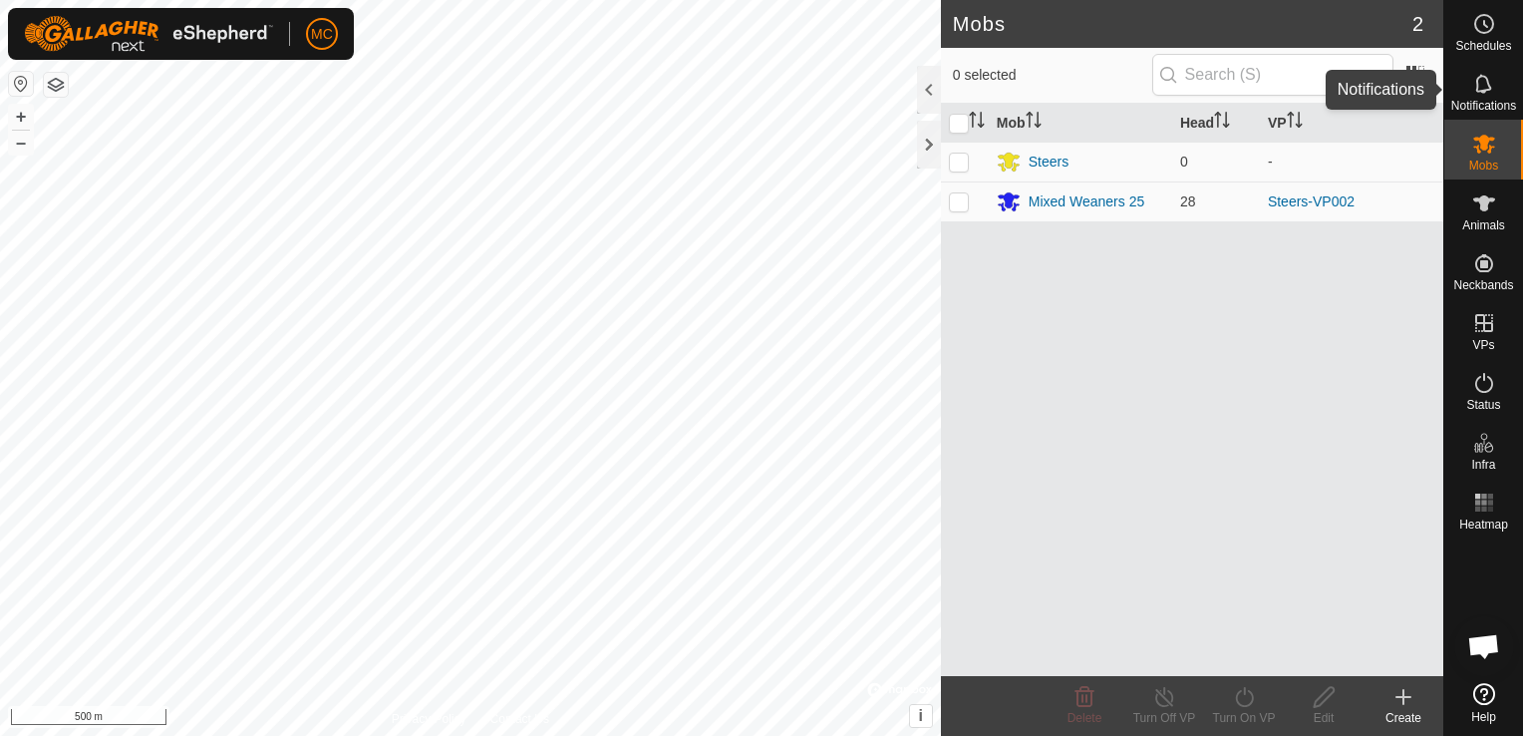
click at [1494, 84] on icon at bounding box center [1484, 84] width 24 height 24
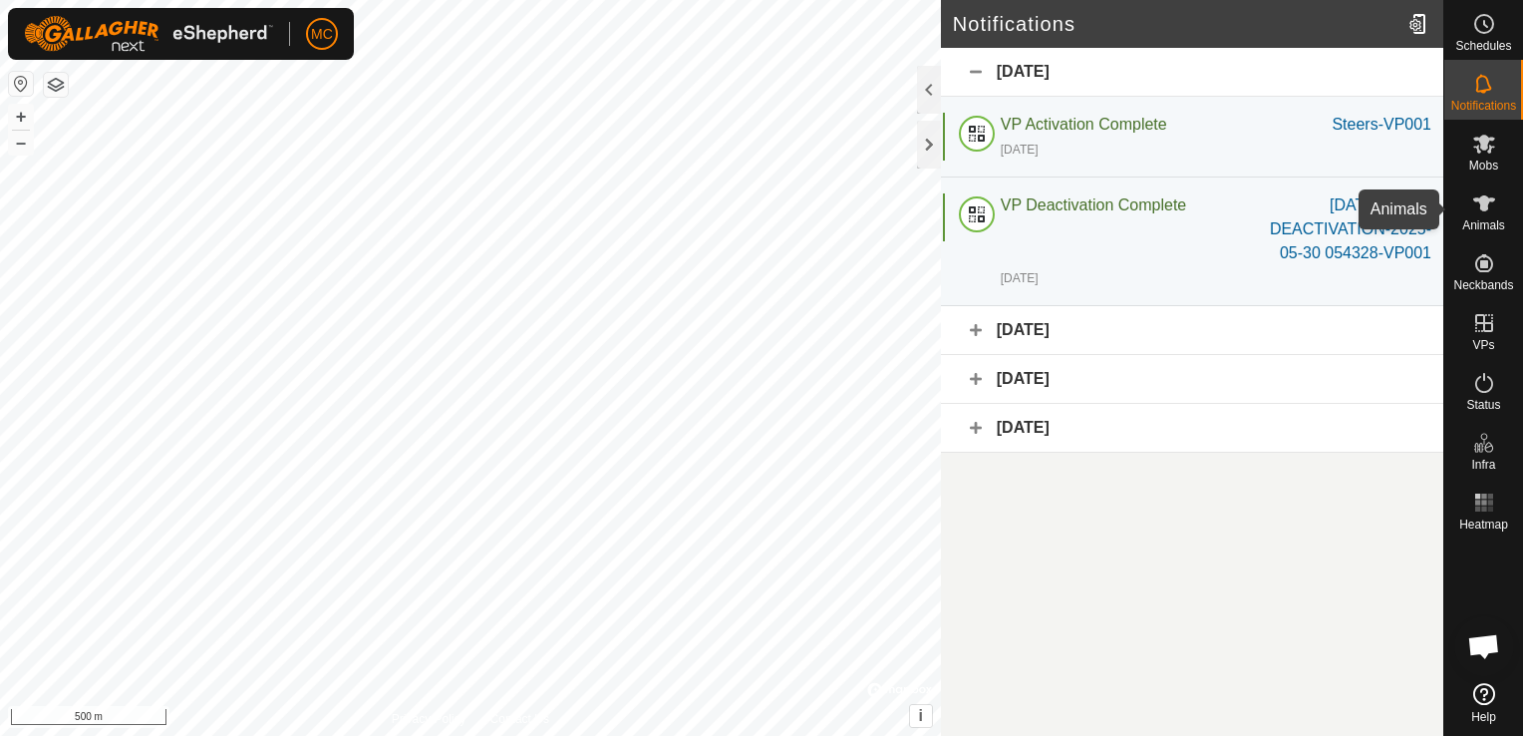
click at [1489, 209] on icon at bounding box center [1484, 203] width 24 height 24
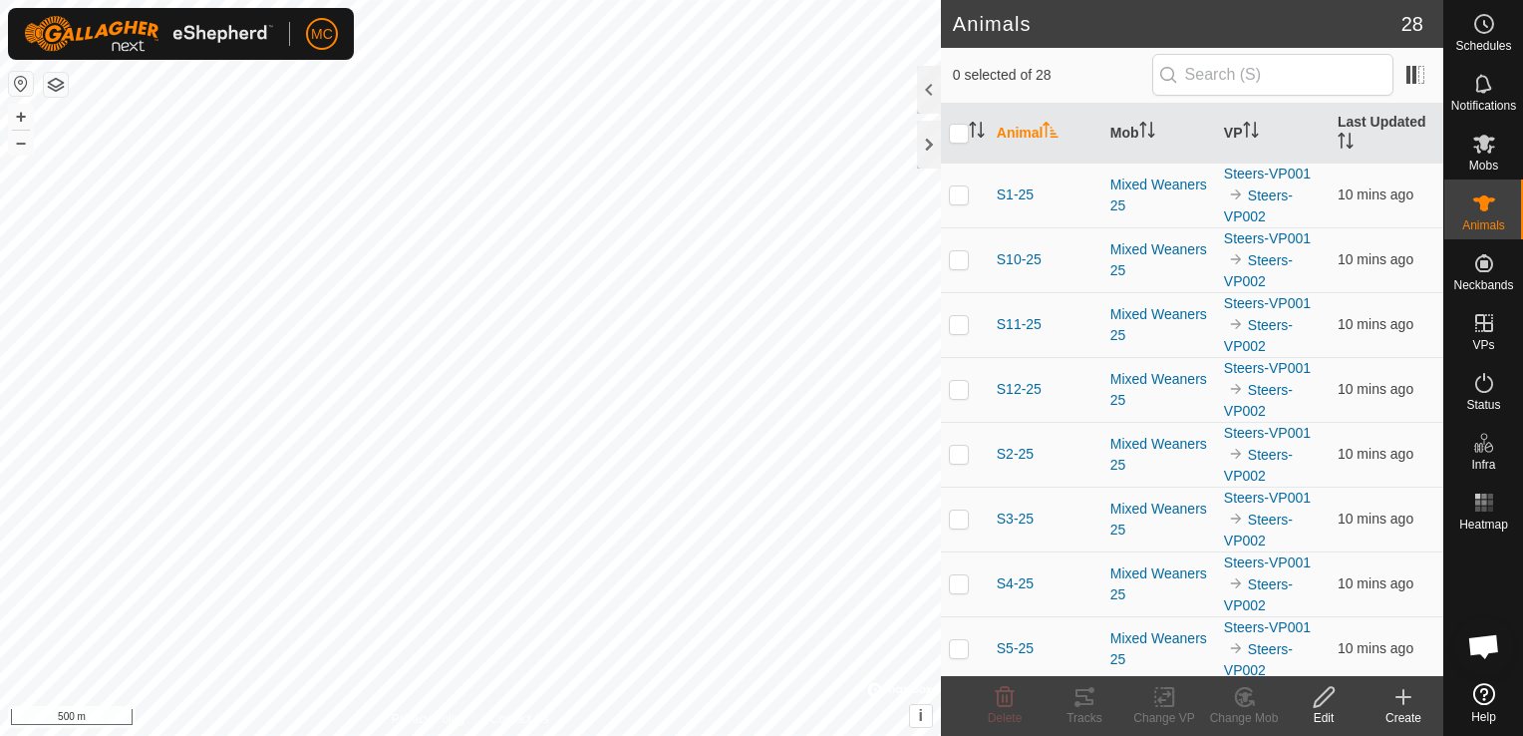
click at [699, 735] on html "MC Schedules Notifications Mobs Animals Neckbands VPs Status Infra Heatmap Help…" at bounding box center [761, 368] width 1523 height 736
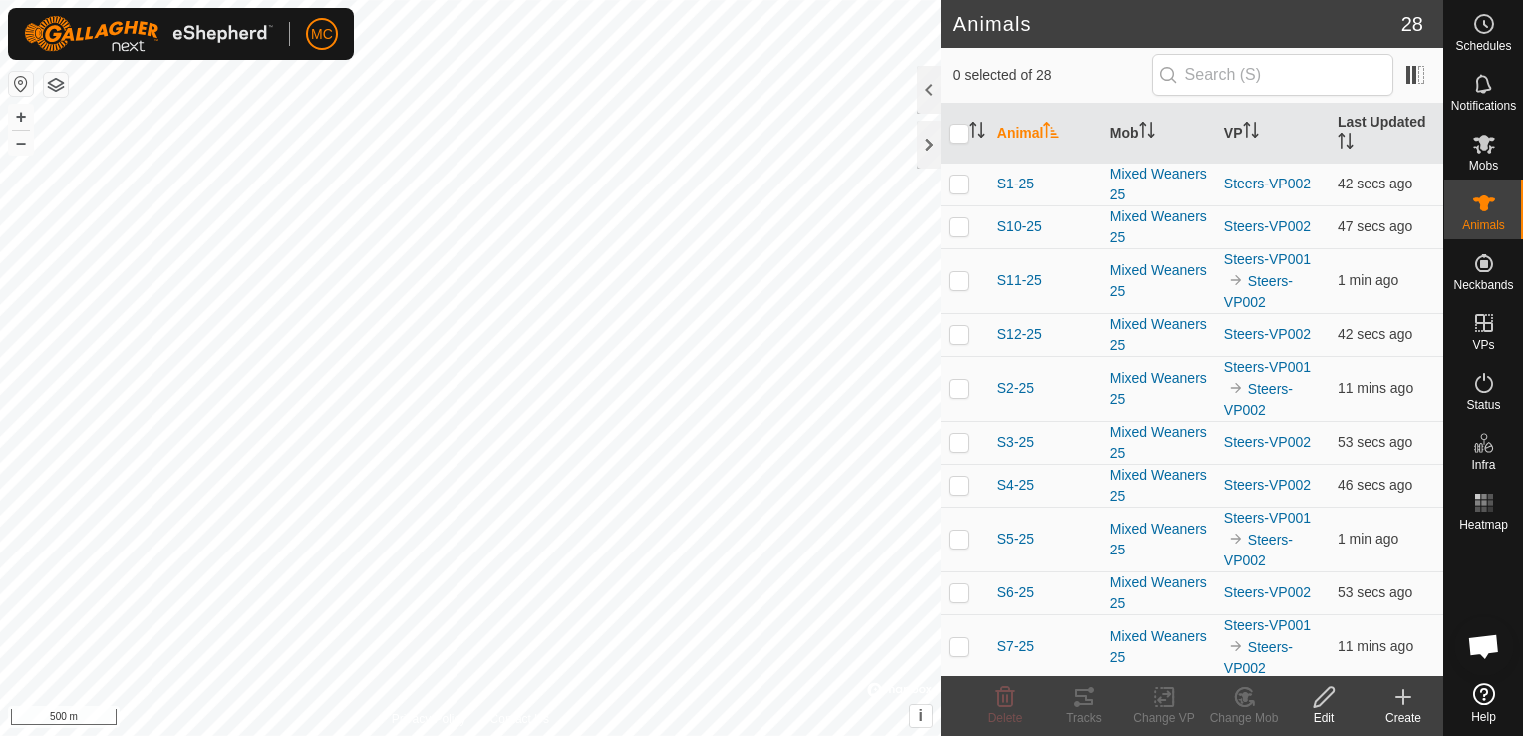
click at [546, 735] on html "MC Schedules Notifications Mobs Animals Neckbands VPs Status Infra Heatmap Help…" at bounding box center [761, 368] width 1523 height 736
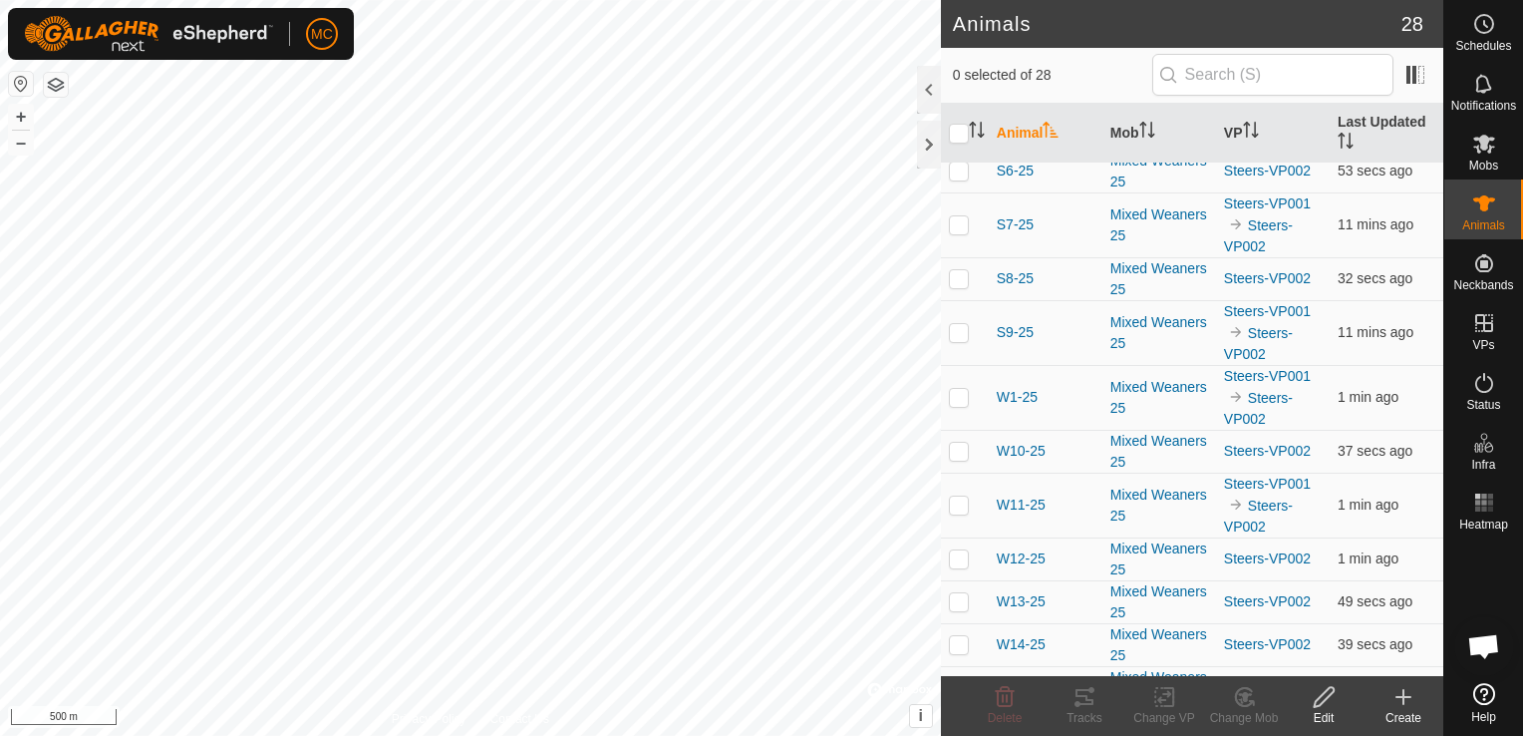
scroll to position [399, 0]
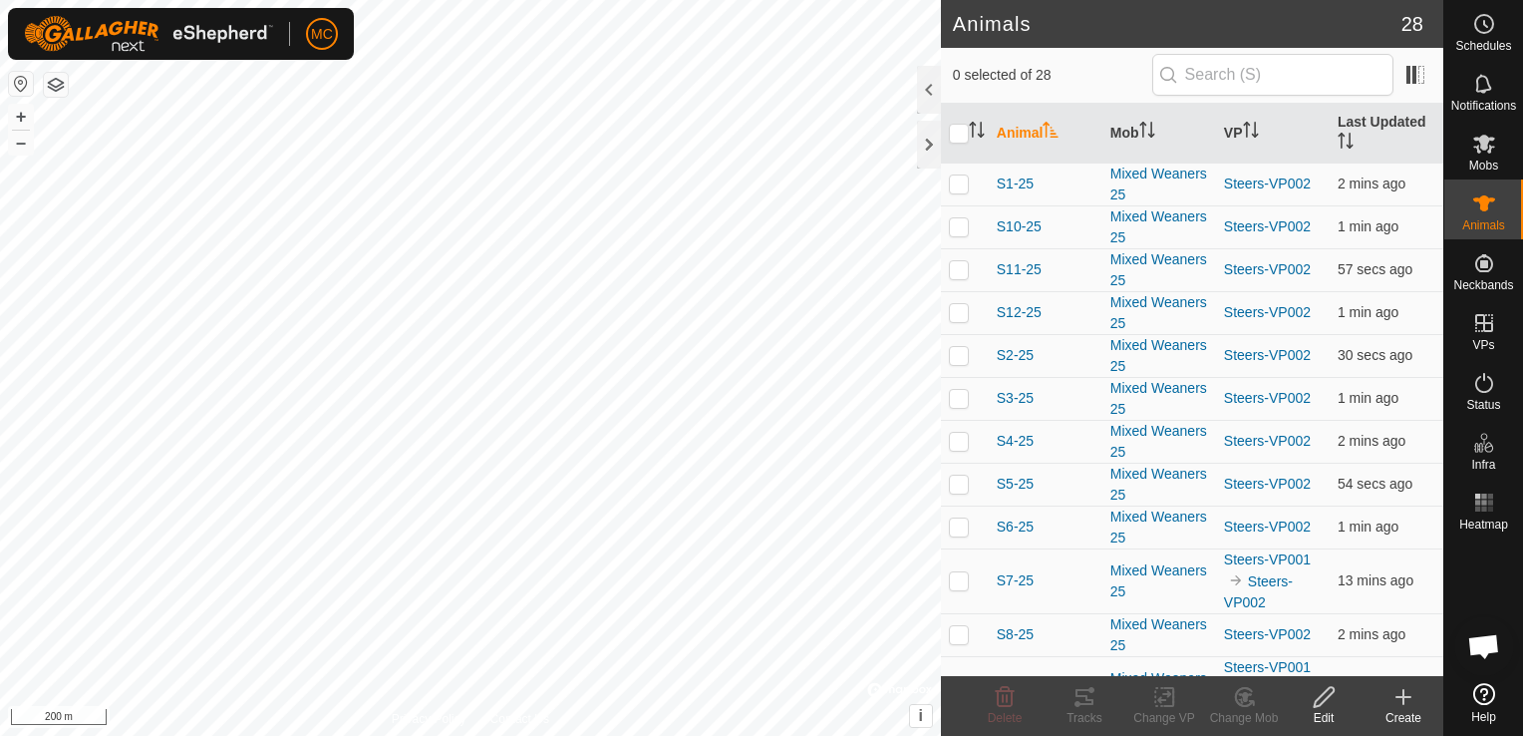
click at [977, 735] on html "MC Schedules Notifications Mobs Animals Neckbands VPs Status Infra Heatmap Help…" at bounding box center [761, 368] width 1523 height 736
